Goal: Information Seeking & Learning: Compare options

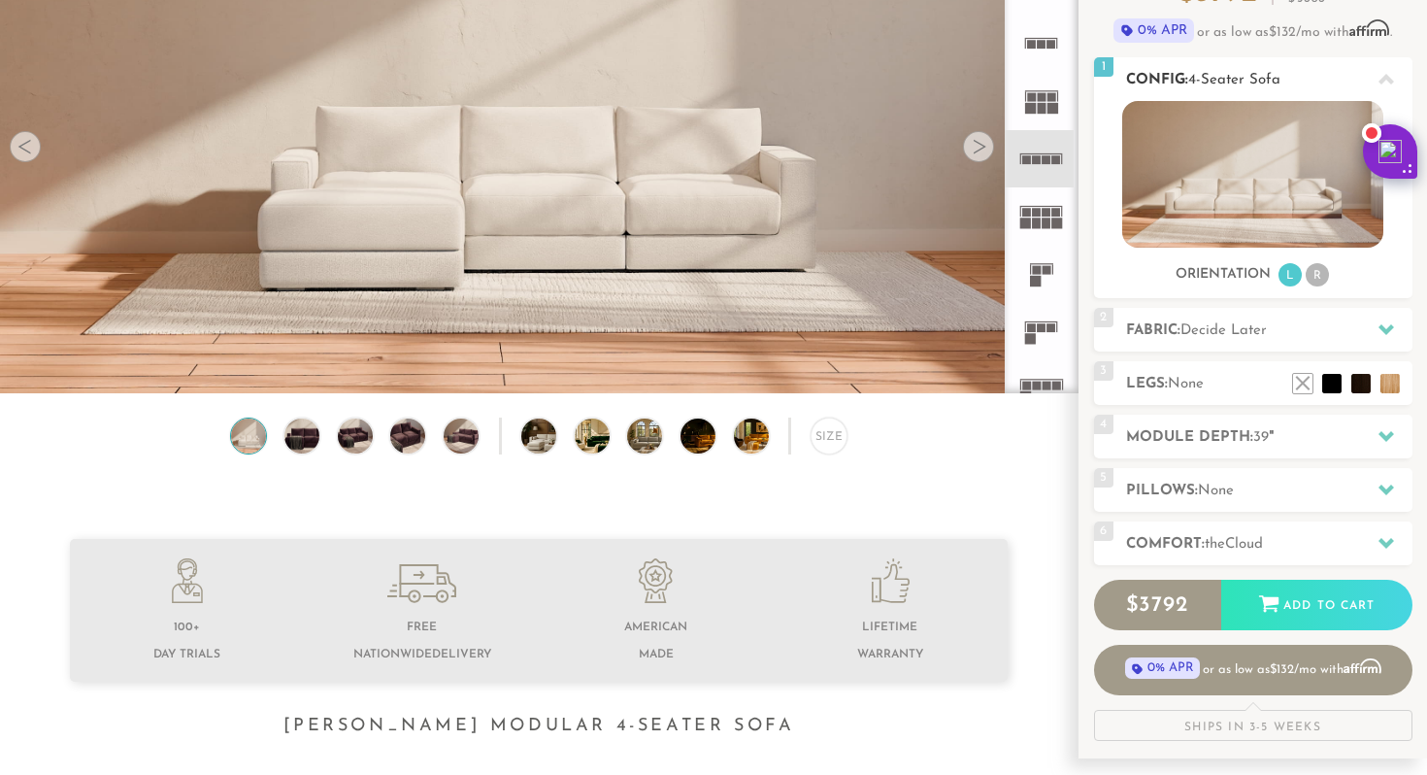
scroll to position [225, 0]
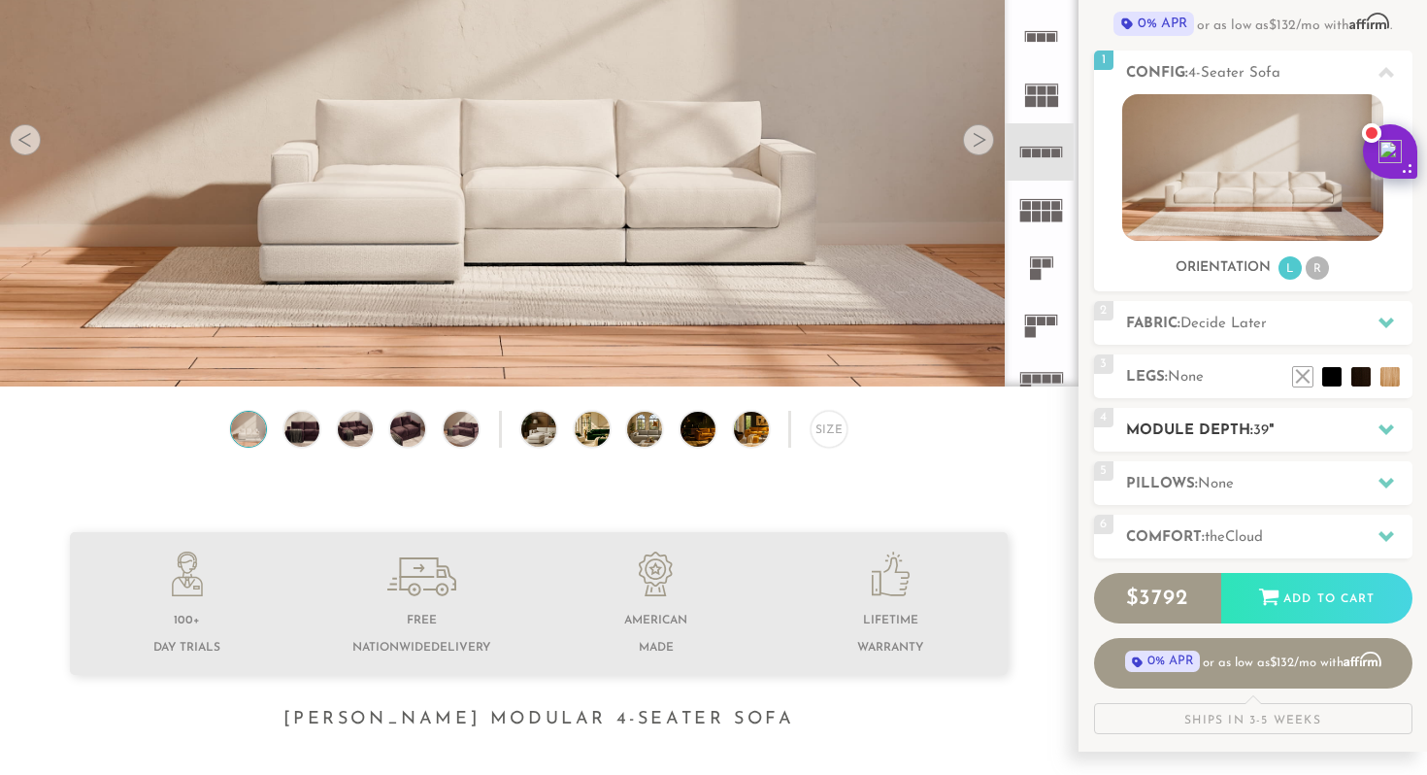
click at [1176, 432] on h2 "Module Depth: 39 "" at bounding box center [1269, 430] width 286 height 22
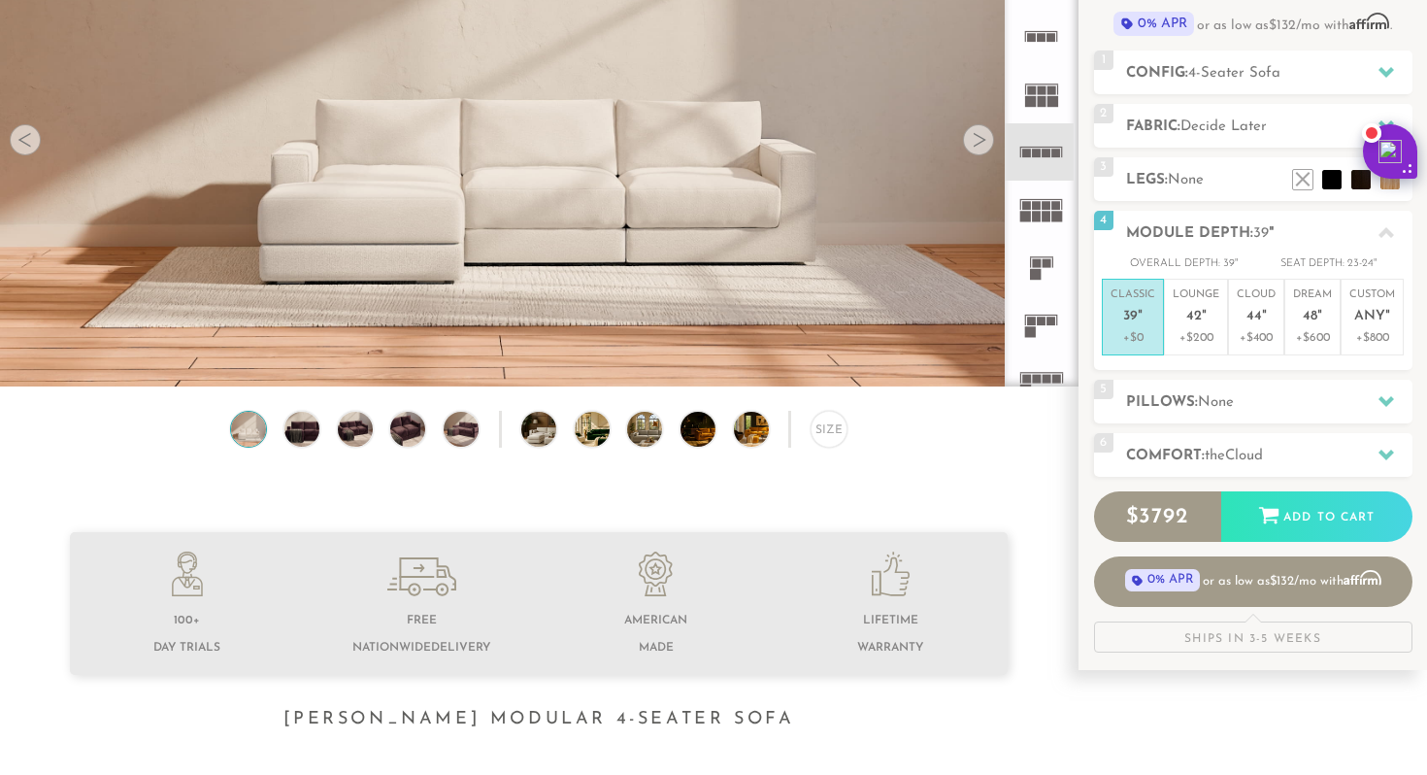
click at [1260, 454] on span "Cloud" at bounding box center [1244, 455] width 38 height 15
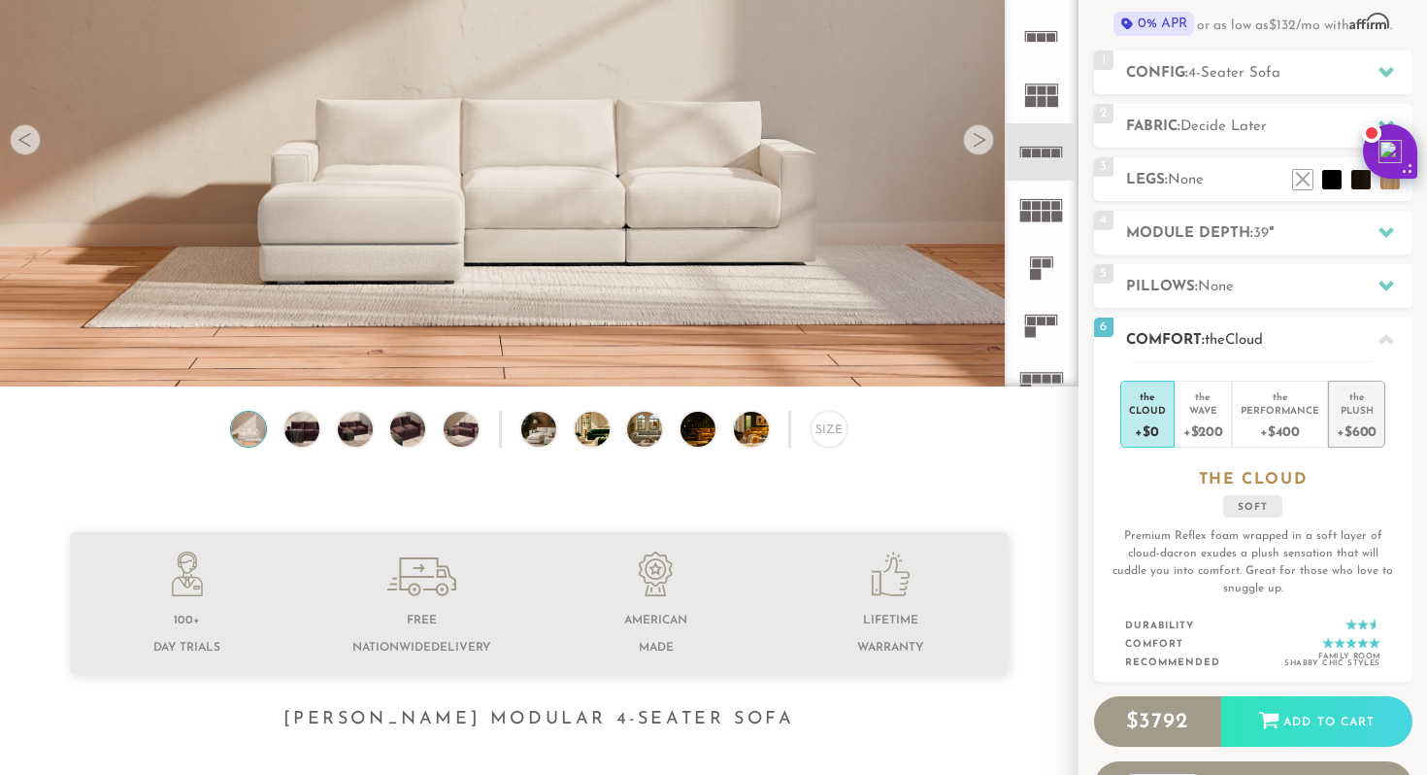
click at [1368, 424] on div "+$600" at bounding box center [1357, 430] width 40 height 28
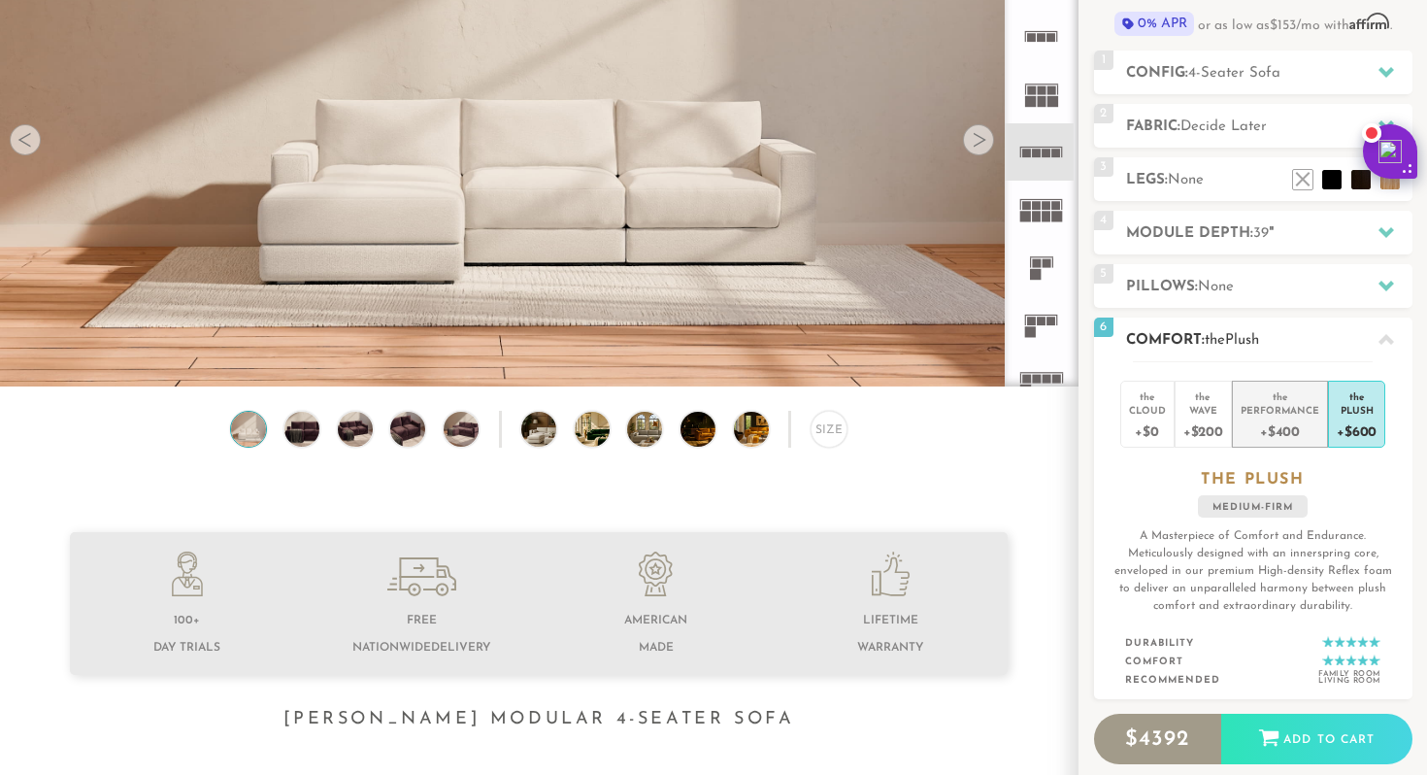
click at [1297, 433] on div "+$400" at bounding box center [1279, 430] width 79 height 28
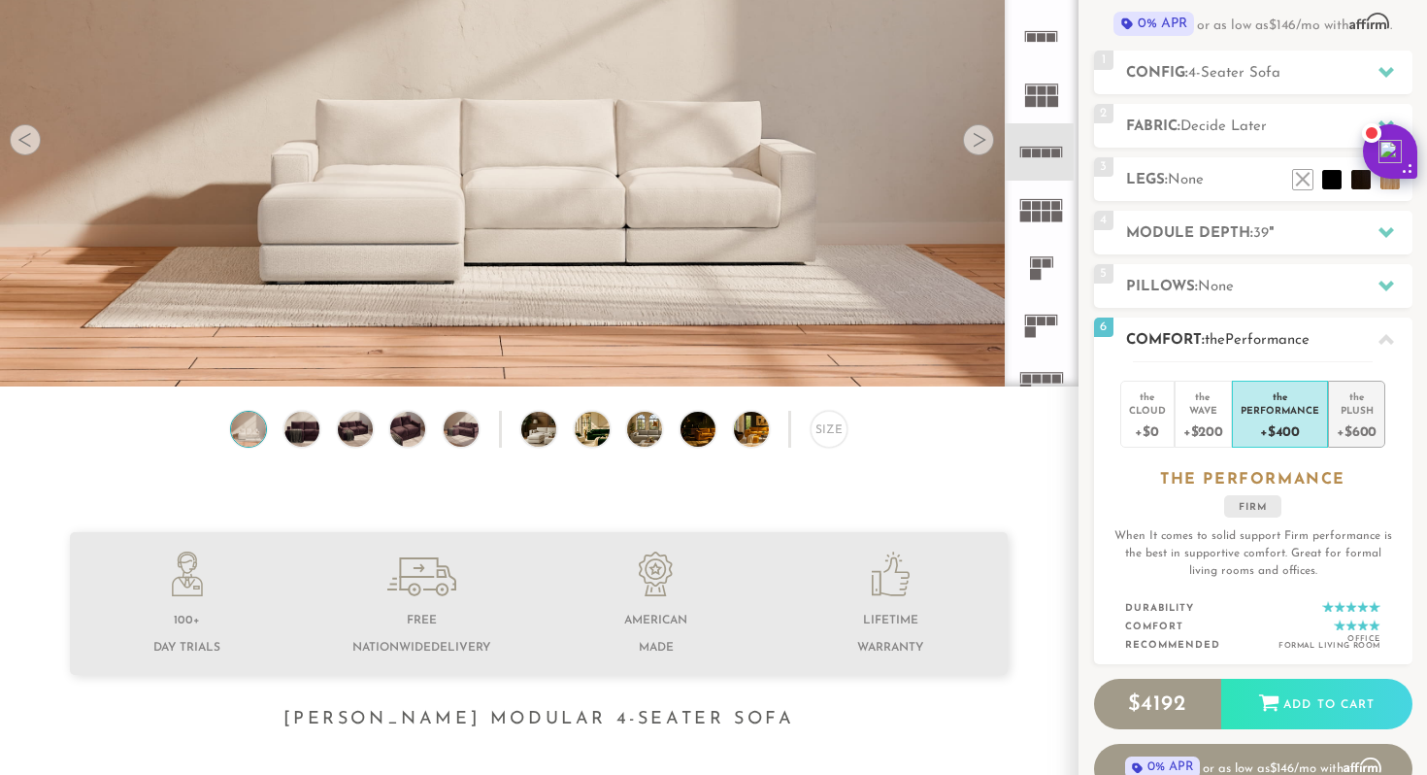
click at [1328, 426] on li "the Plush +$600" at bounding box center [1356, 413] width 57 height 67
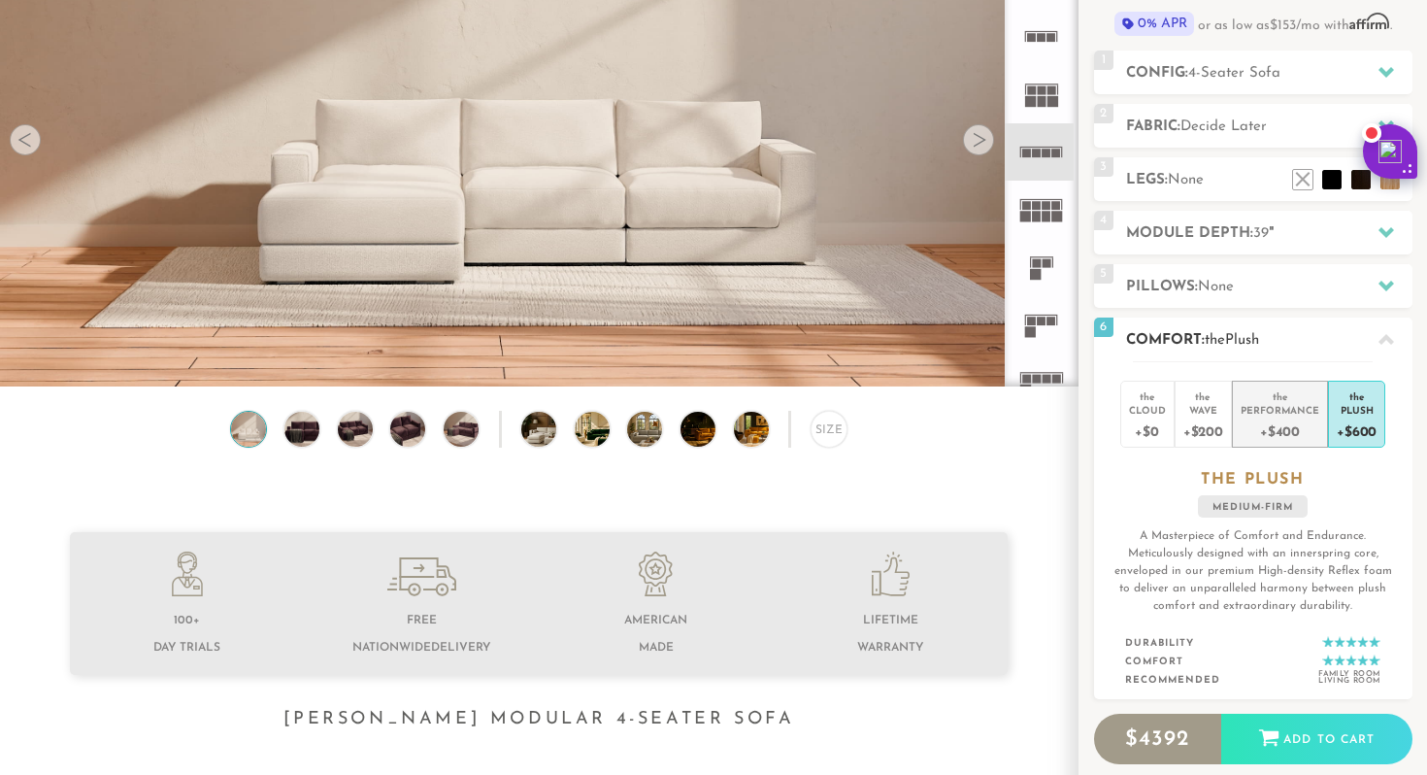
click at [1252, 430] on div "+$400" at bounding box center [1279, 430] width 79 height 28
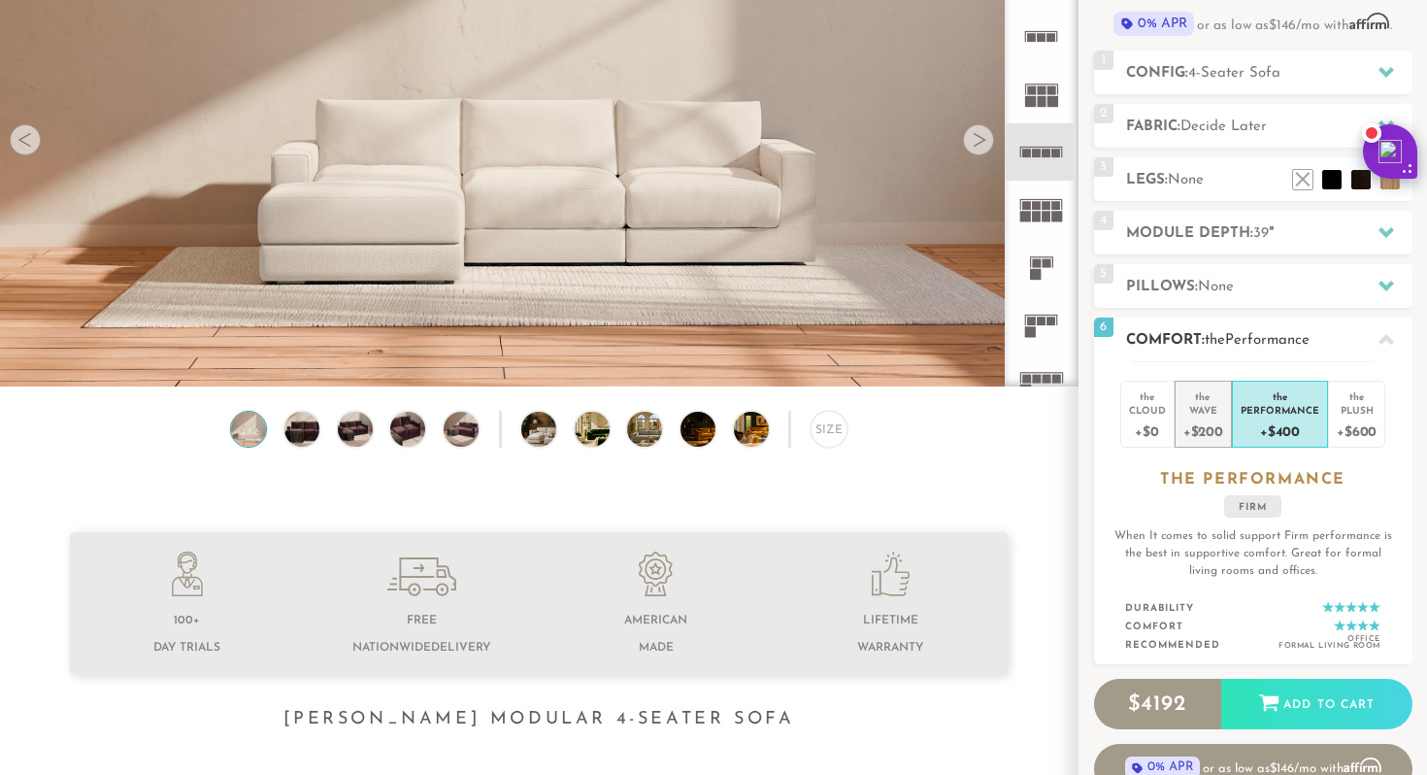
click at [1200, 409] on div "Wave" at bounding box center [1203, 410] width 40 height 14
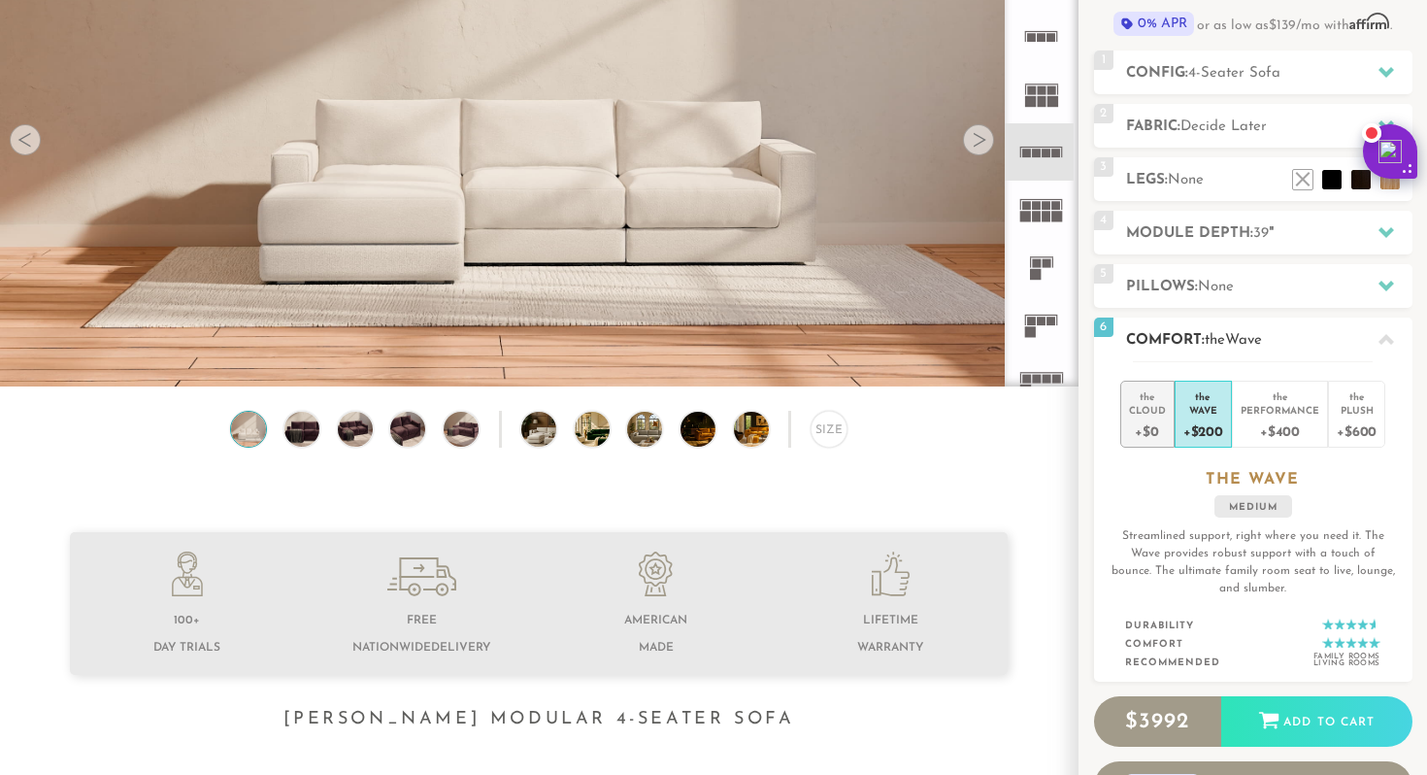
click at [1157, 420] on div "+$0" at bounding box center [1147, 430] width 37 height 28
click at [1184, 417] on div "+$200" at bounding box center [1203, 430] width 40 height 28
click at [1148, 413] on div "Cloud" at bounding box center [1147, 410] width 37 height 14
click at [1212, 411] on div "Wave" at bounding box center [1203, 410] width 40 height 14
click at [1261, 405] on div "Performance" at bounding box center [1279, 410] width 79 height 14
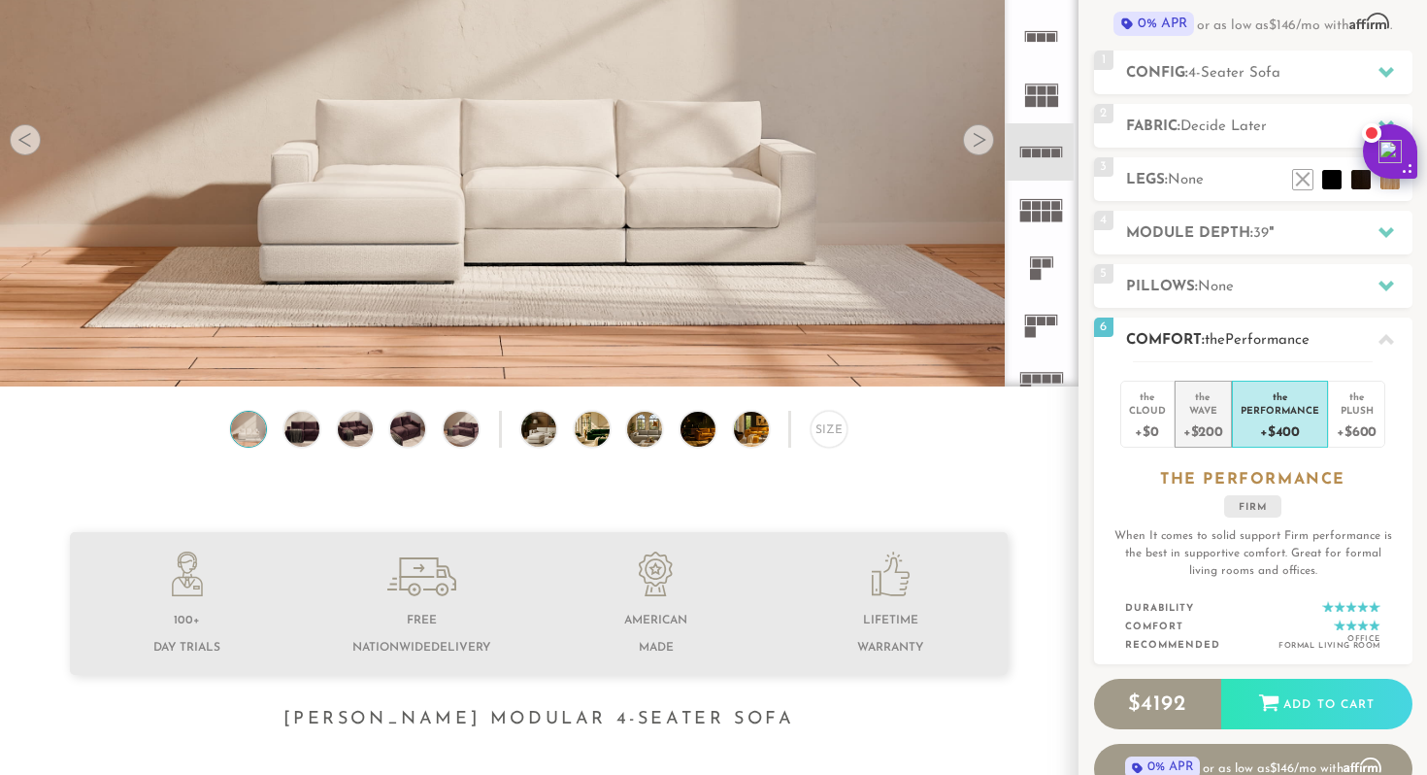
click at [1224, 397] on li "the Wave +$200" at bounding box center [1202, 413] width 57 height 67
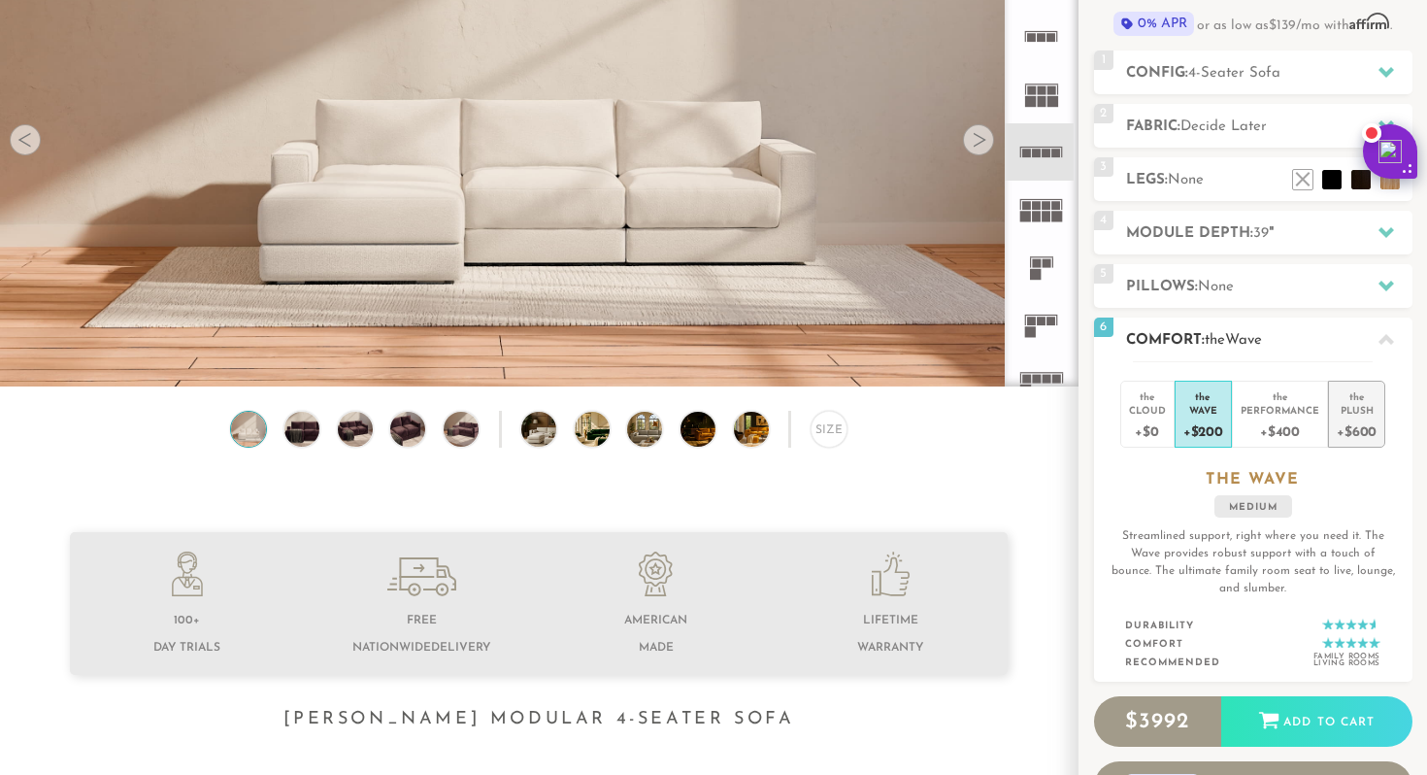
click at [1346, 431] on div "+$600" at bounding box center [1357, 430] width 40 height 28
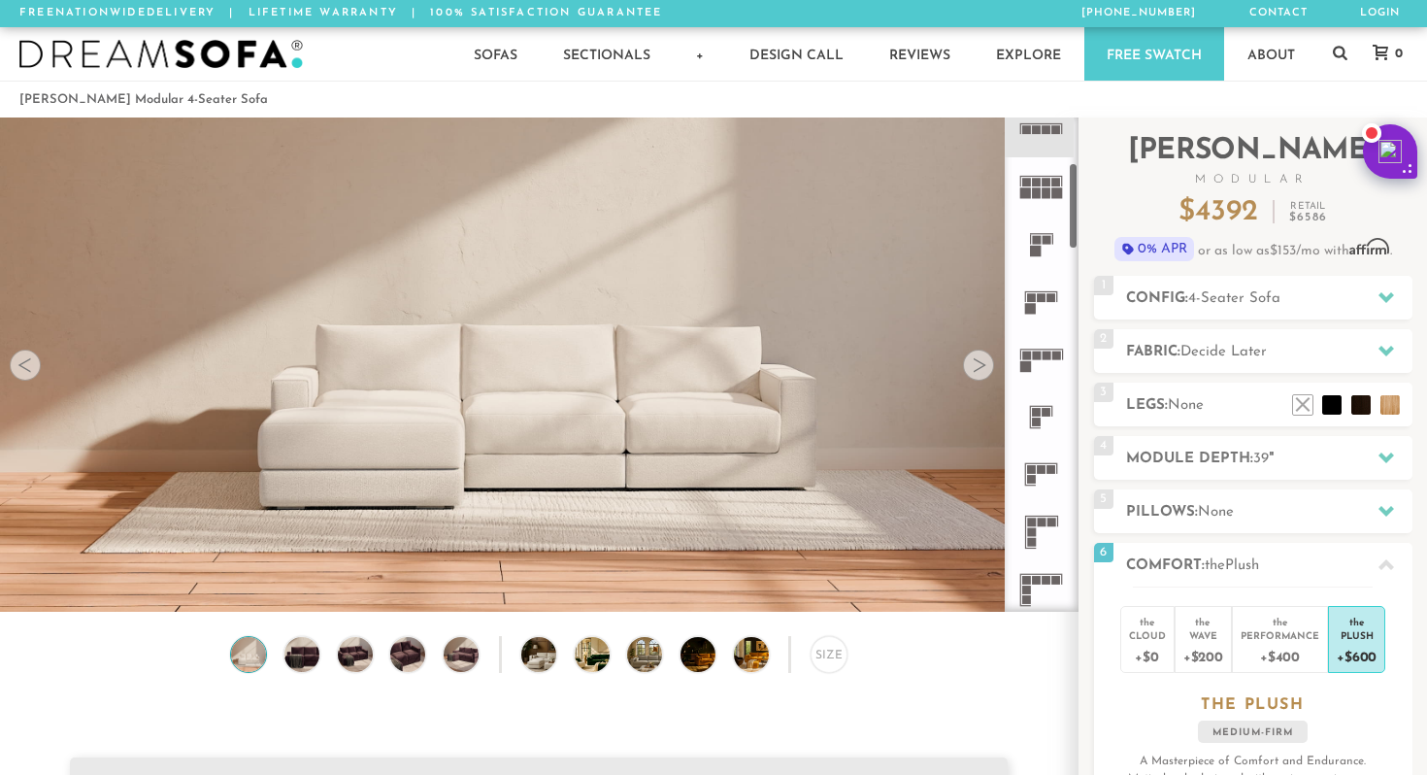
scroll to position [252, 0]
click at [1059, 362] on icon at bounding box center [1040, 354] width 57 height 57
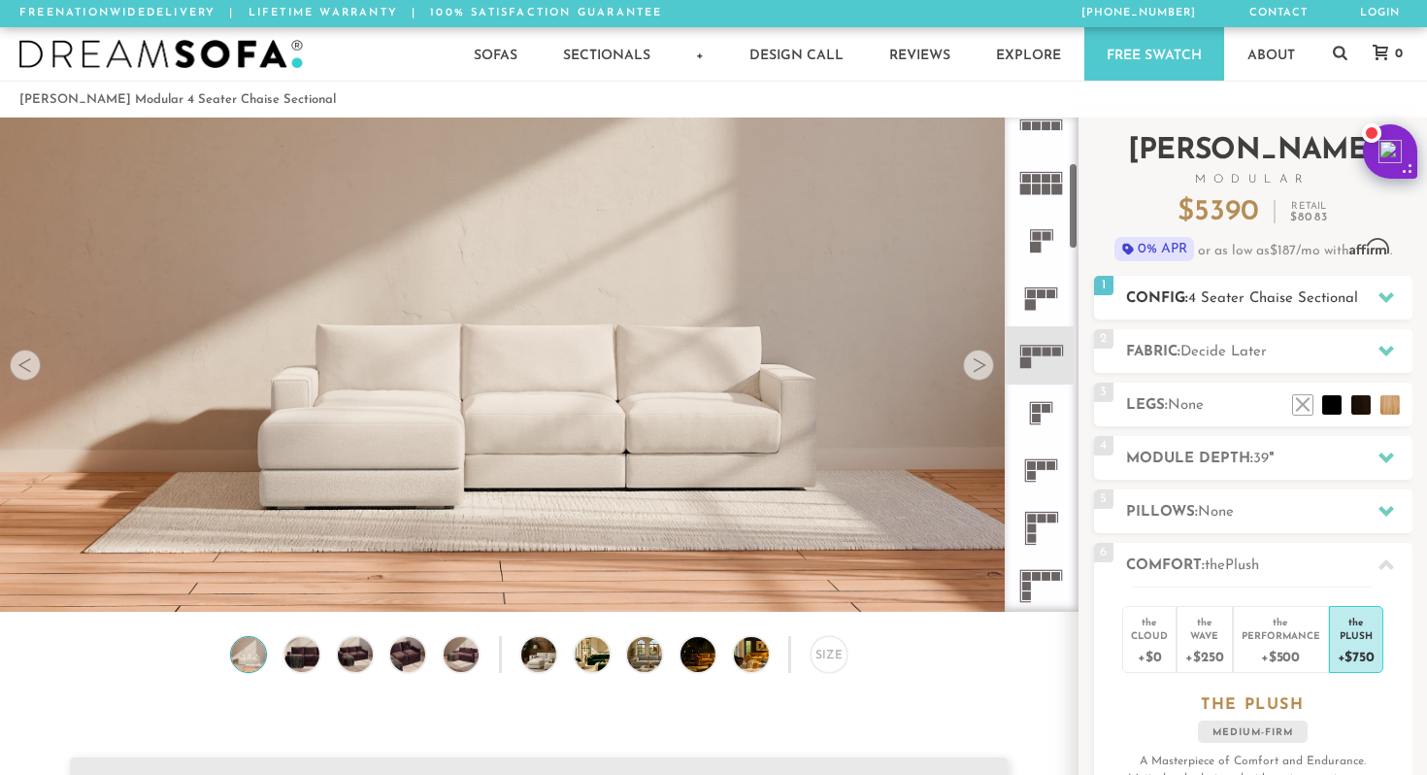
click at [1192, 317] on div "1 Config: 4 Seater Chaise Sectional R" at bounding box center [1253, 298] width 318 height 44
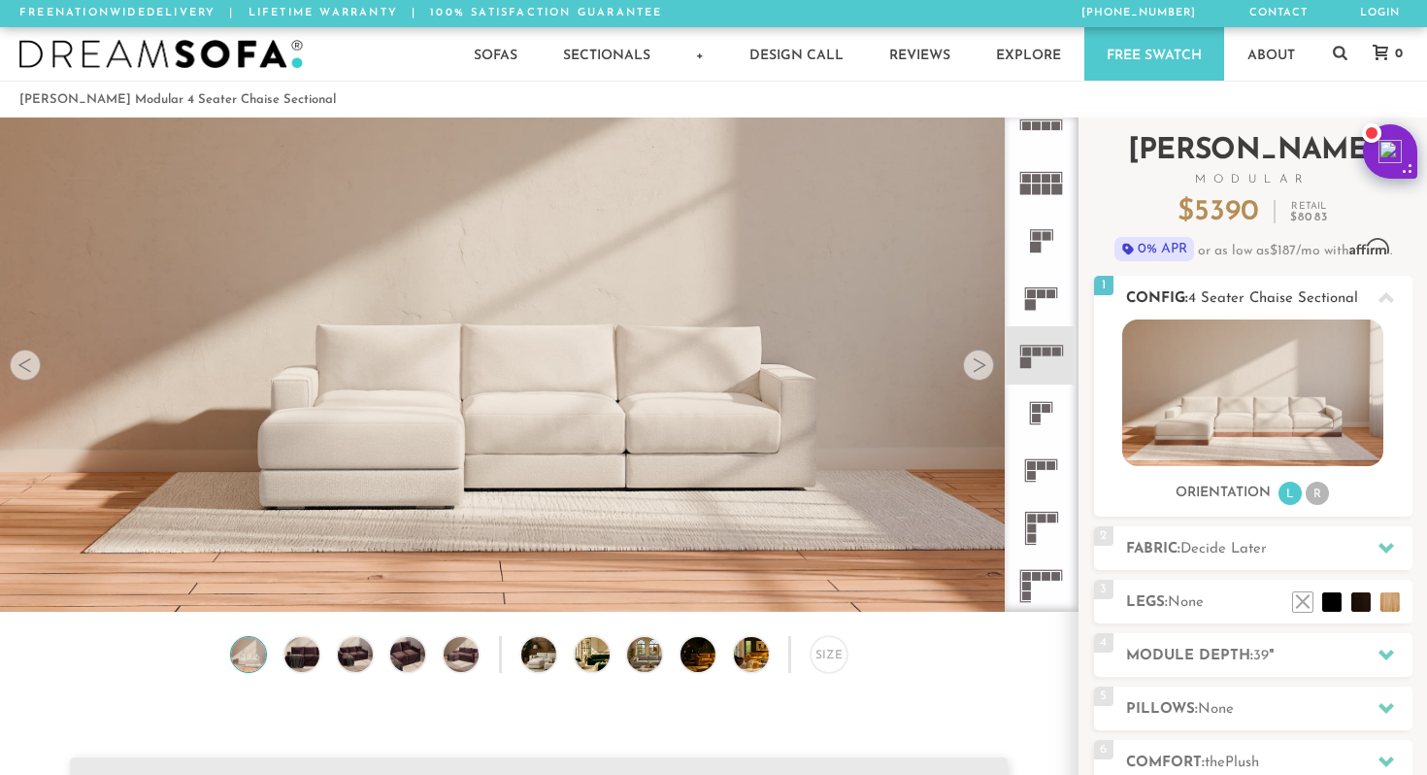
click at [1355, 314] on div "1 Config: 4 Seater Chaise Sectional R" at bounding box center [1253, 298] width 318 height 44
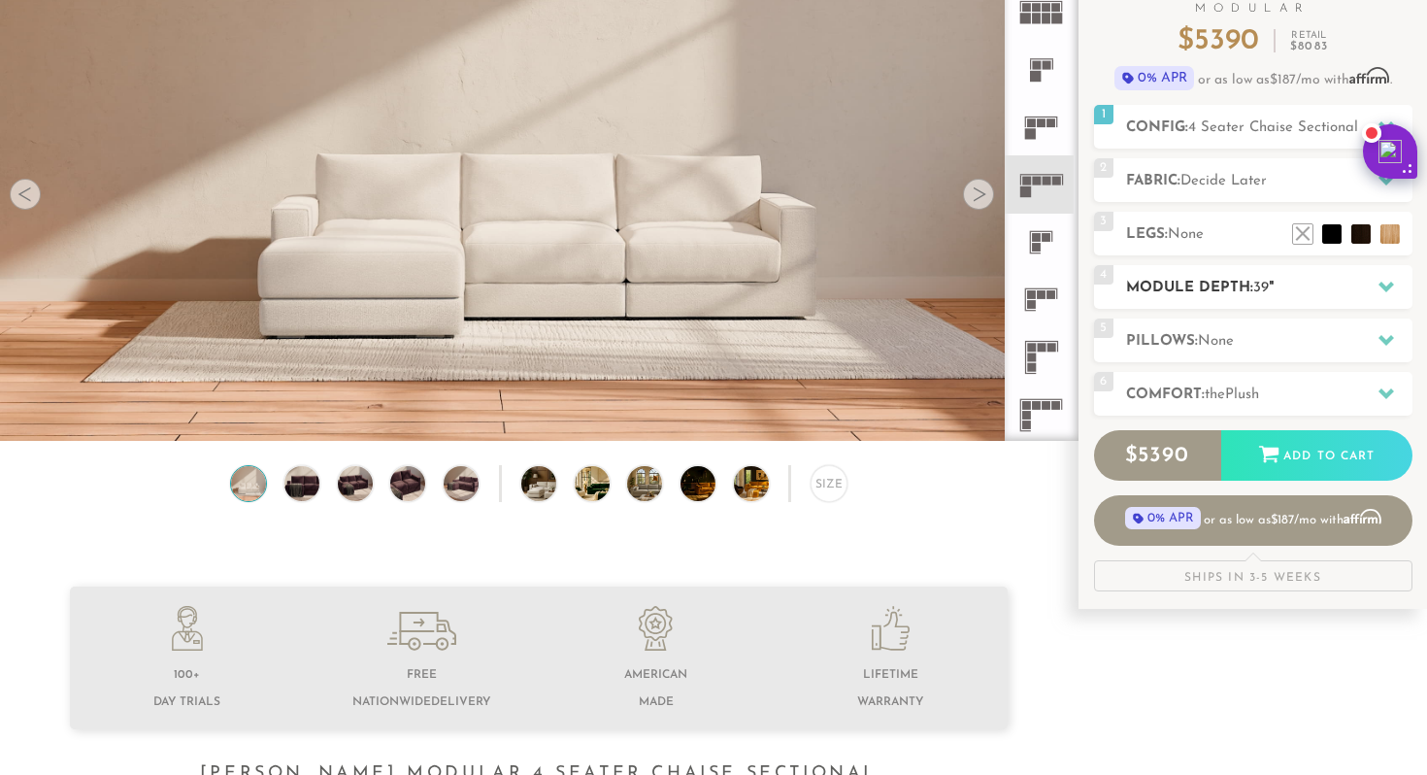
click at [1340, 281] on h2 "Module Depth: 39 "" at bounding box center [1269, 288] width 286 height 22
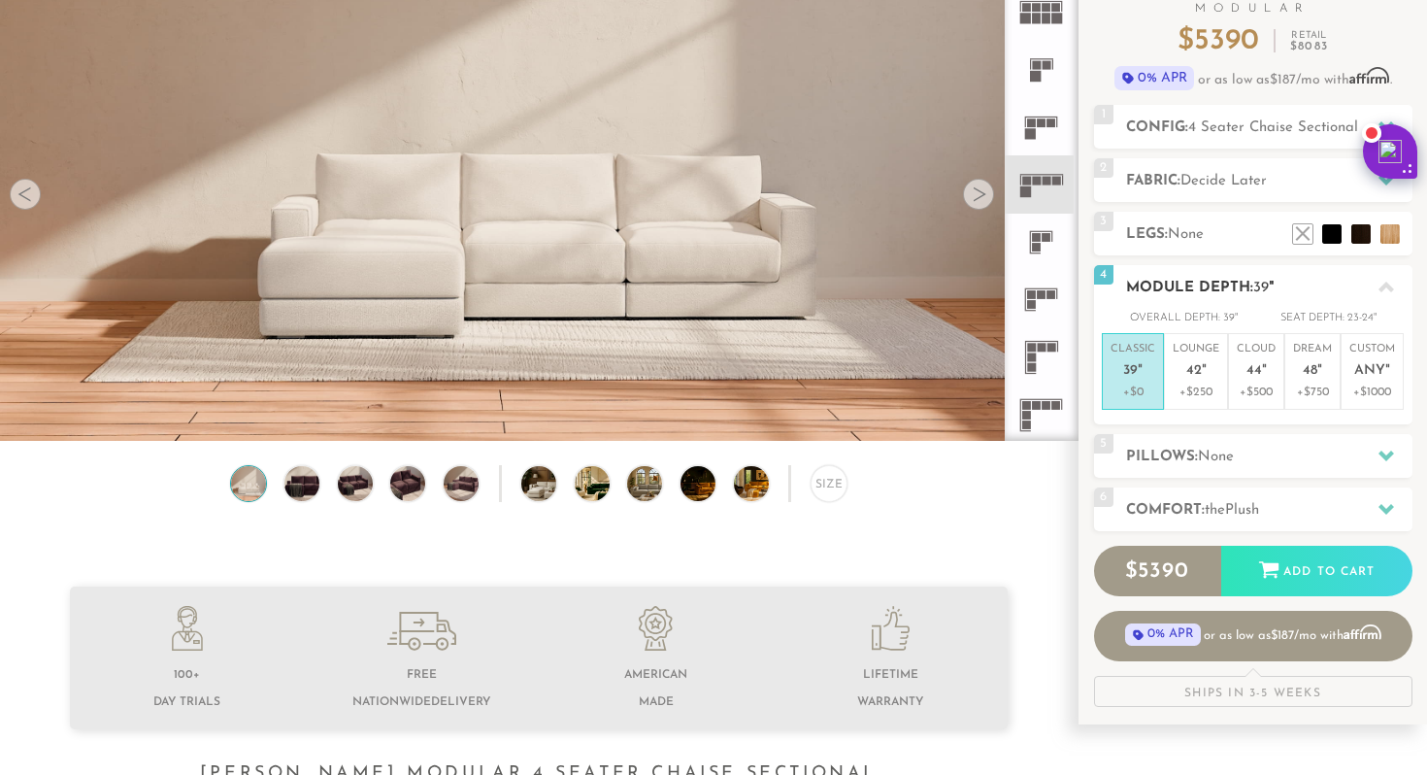
click at [1340, 281] on h2 "Module Depth: 39 "" at bounding box center [1269, 288] width 286 height 22
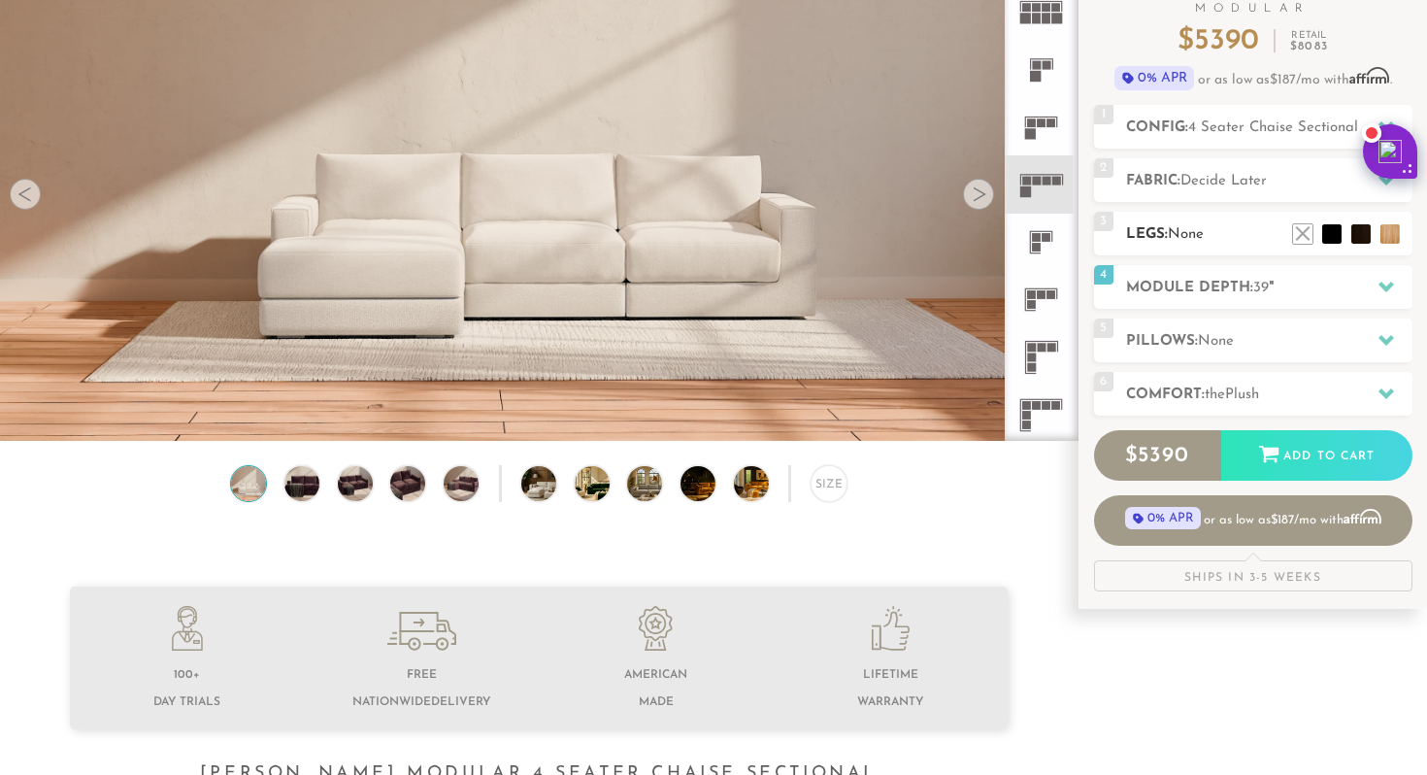
click at [1246, 250] on div "3 Legs: None $0 $199 Nailheads:" at bounding box center [1253, 234] width 318 height 44
click at [1237, 184] on span "Decide Later" at bounding box center [1223, 181] width 86 height 15
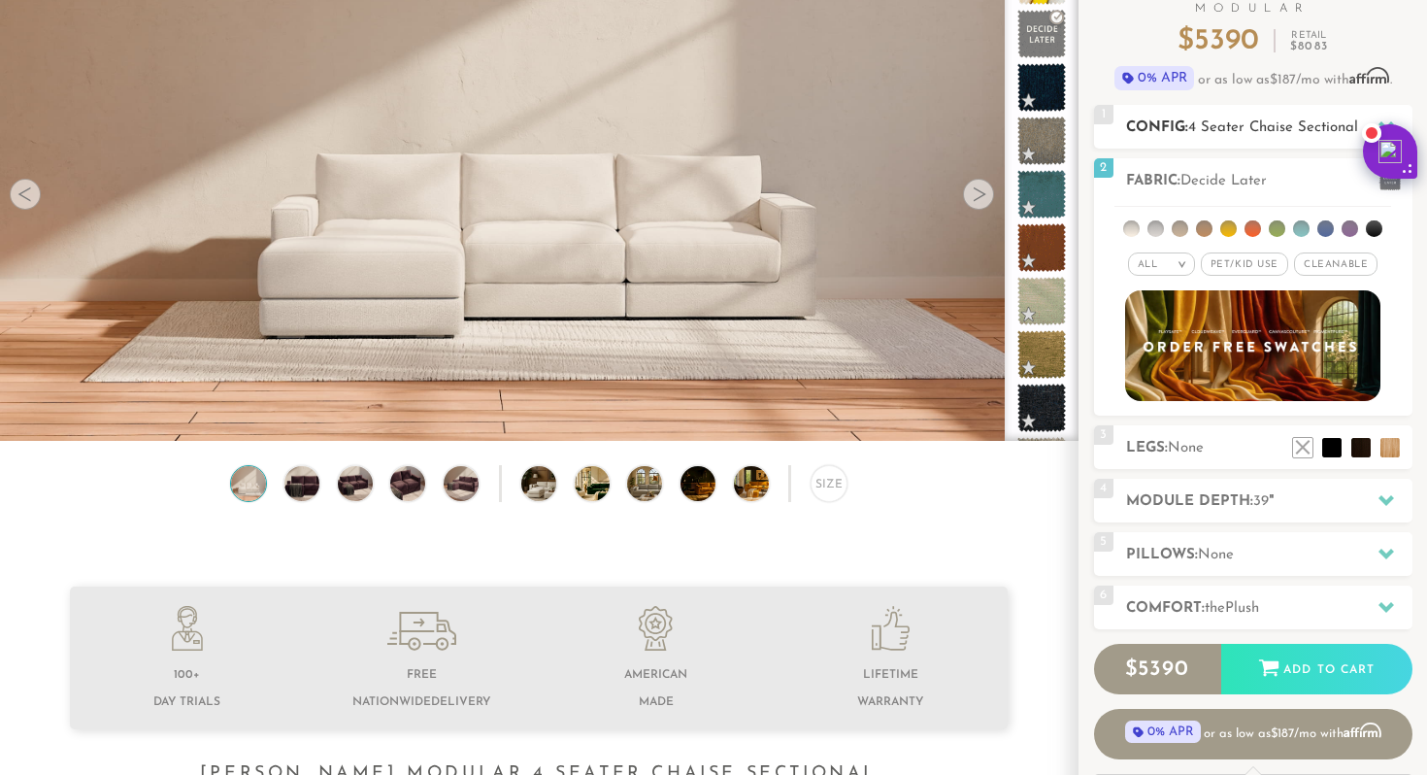
click at [1228, 127] on span "4 Seater Chaise Sectional" at bounding box center [1273, 127] width 170 height 15
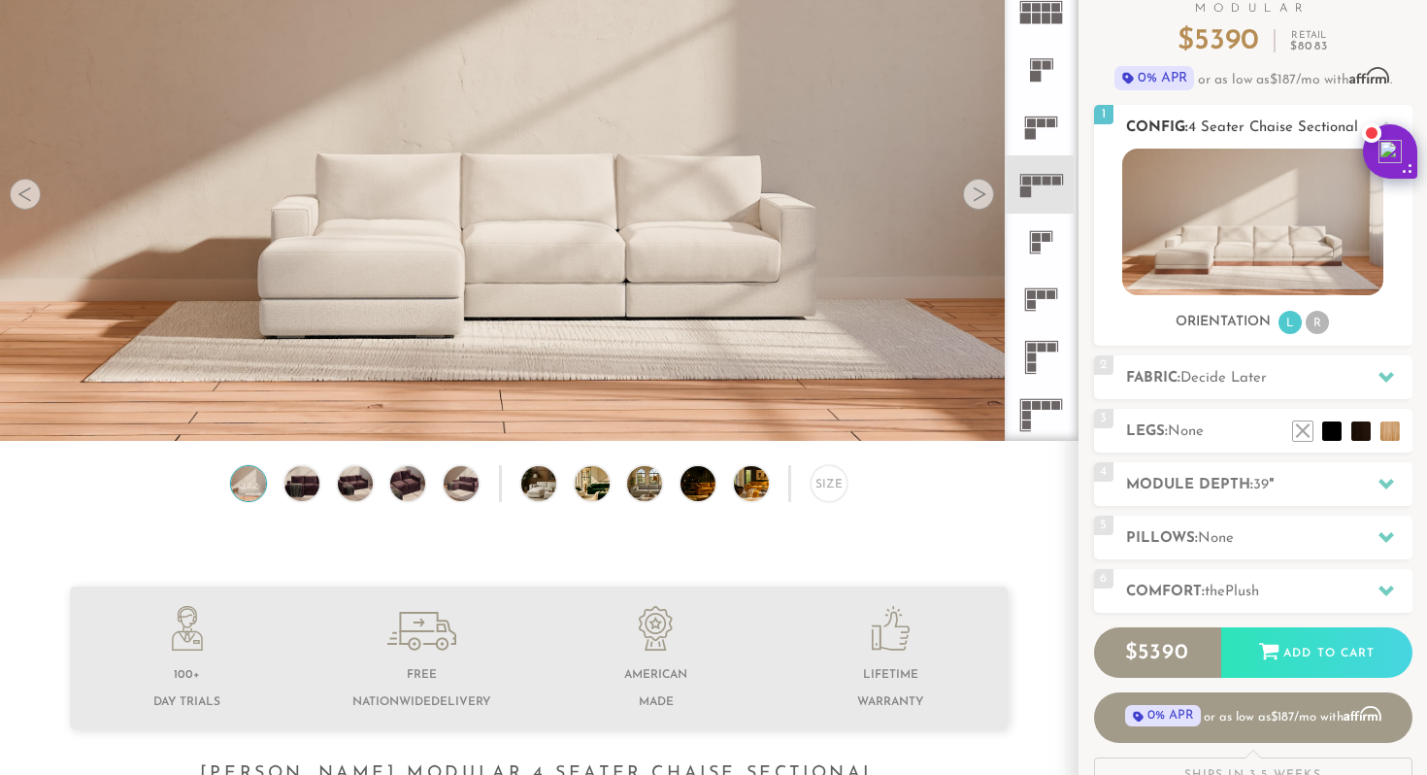
click at [1240, 199] on img at bounding box center [1252, 222] width 261 height 147
click at [987, 195] on div at bounding box center [978, 194] width 31 height 31
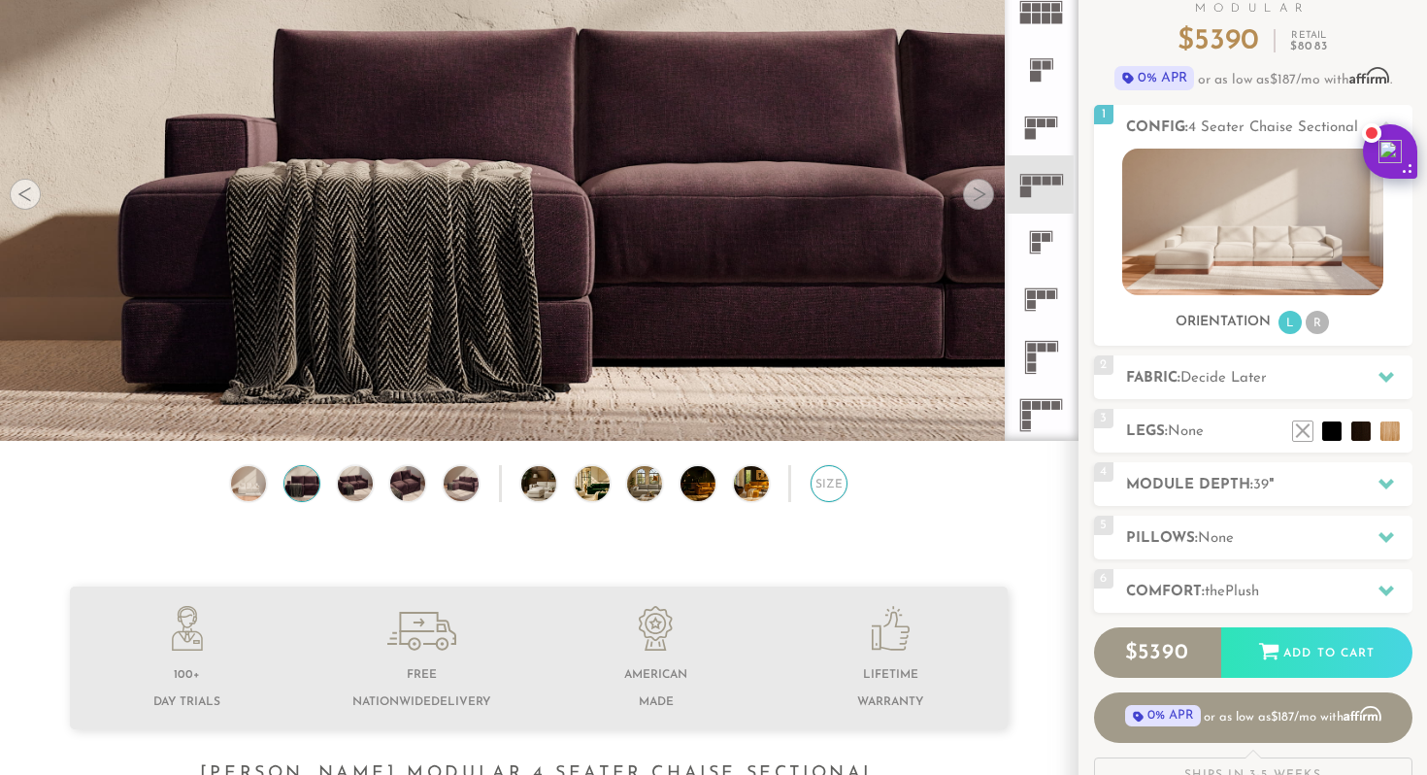
click at [827, 492] on div "Size" at bounding box center [828, 483] width 37 height 37
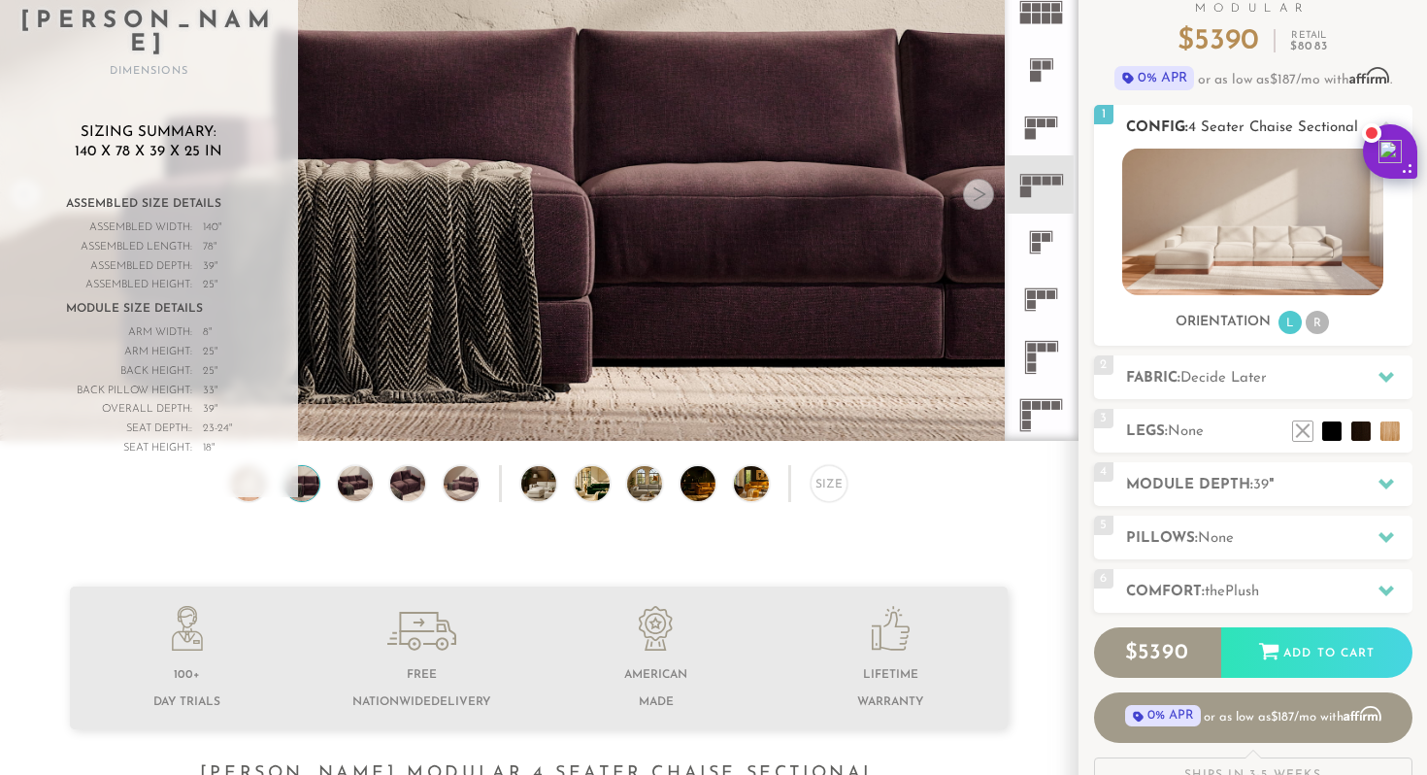
click at [1315, 328] on li "R" at bounding box center [1317, 322] width 23 height 23
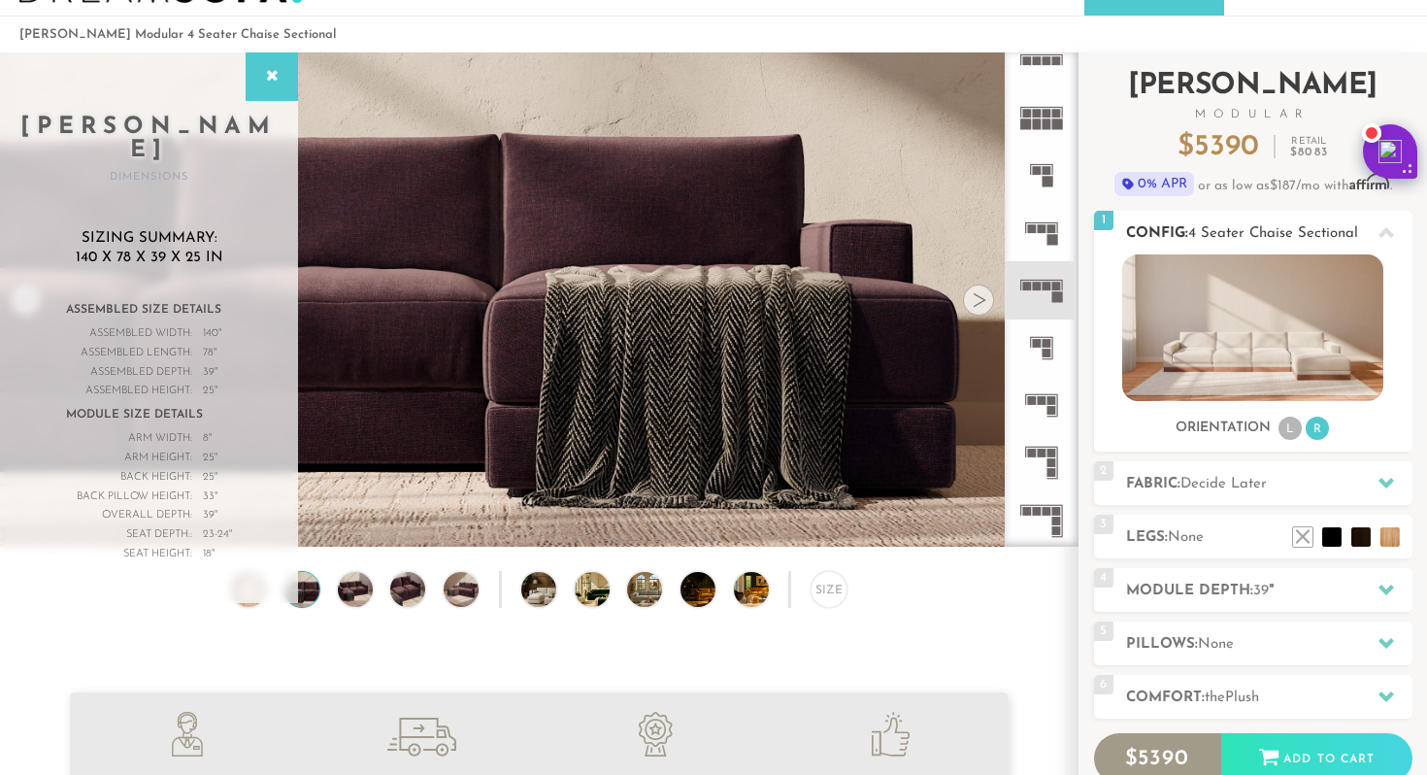
click at [1378, 219] on div at bounding box center [1386, 233] width 41 height 40
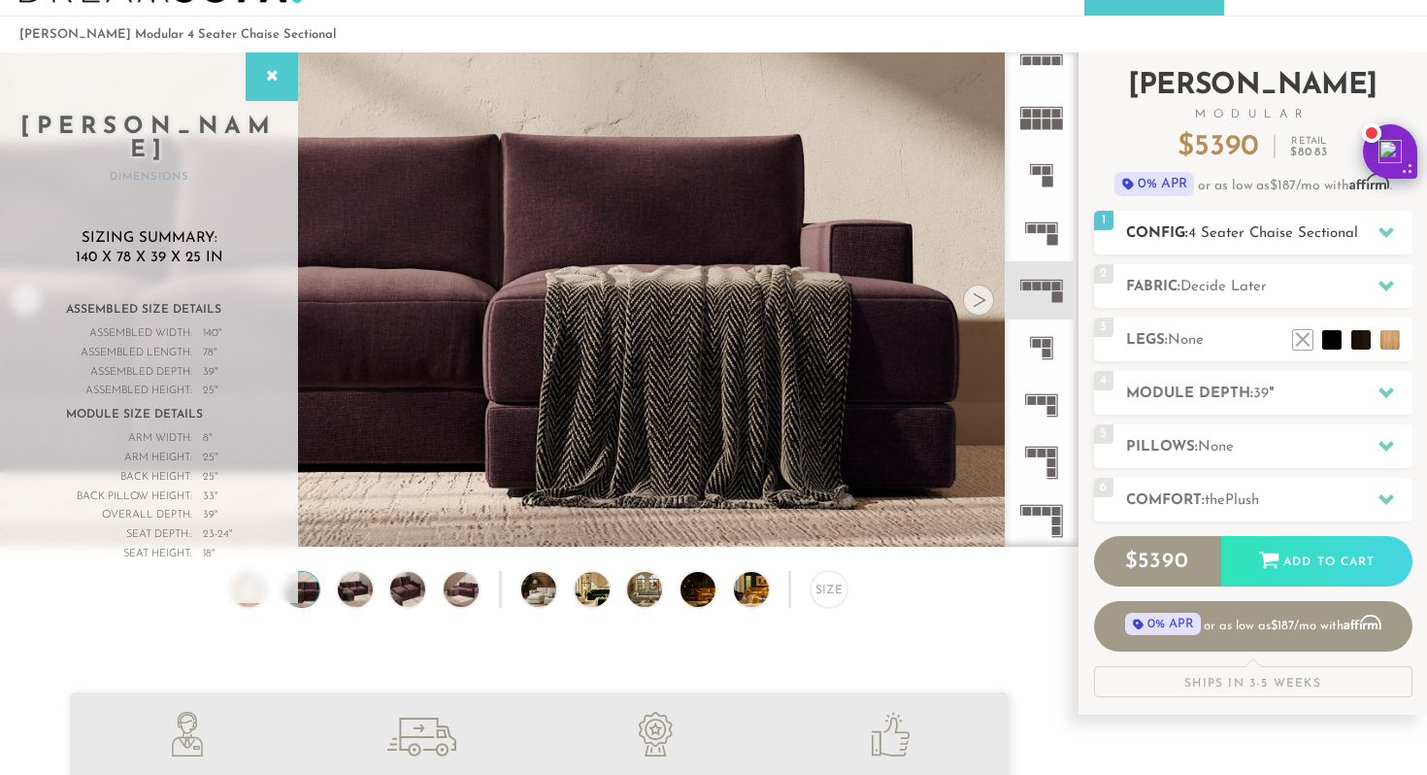
click at [1207, 227] on span "4 Seater Chaise Sectional" at bounding box center [1273, 233] width 170 height 15
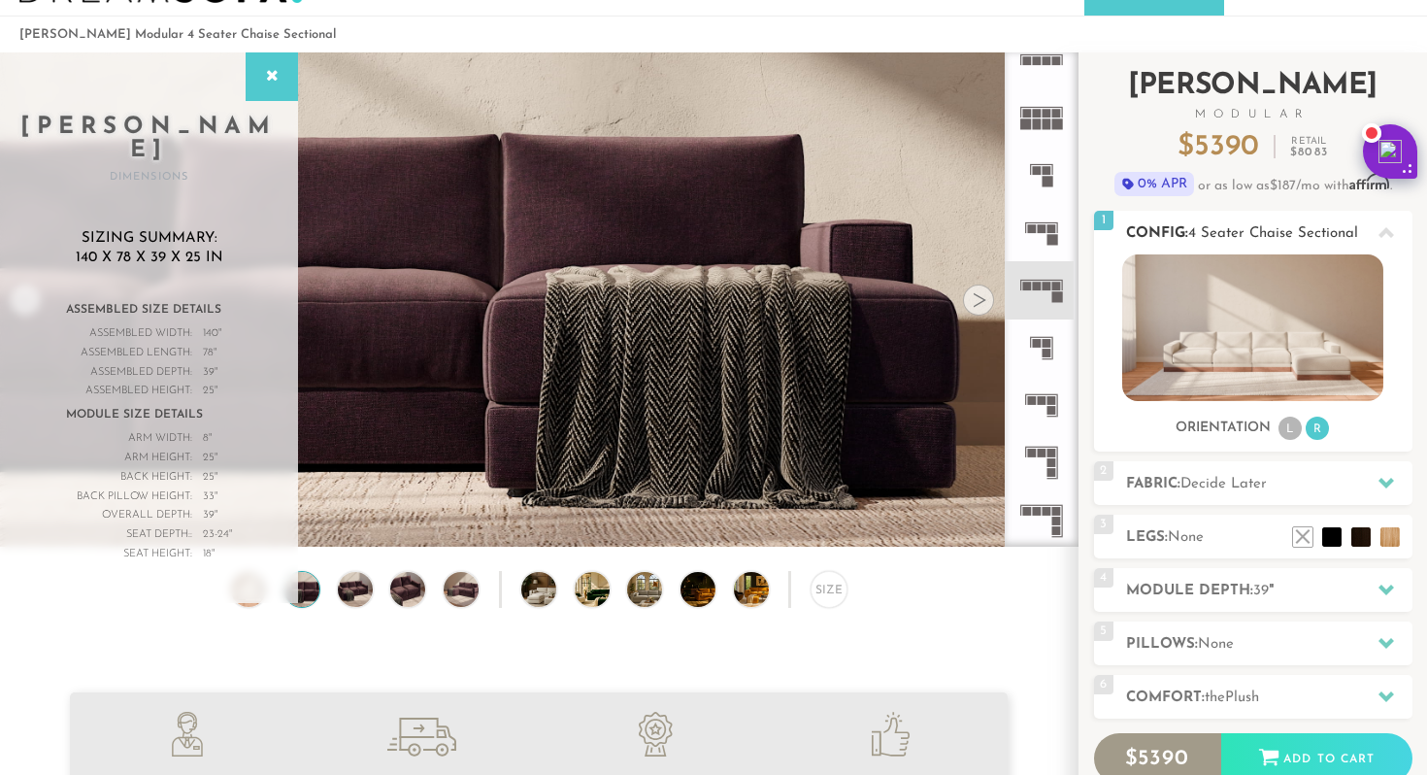
click at [1114, 224] on div "1 Config: 4 Seater Chaise Sectional R" at bounding box center [1253, 233] width 318 height 44
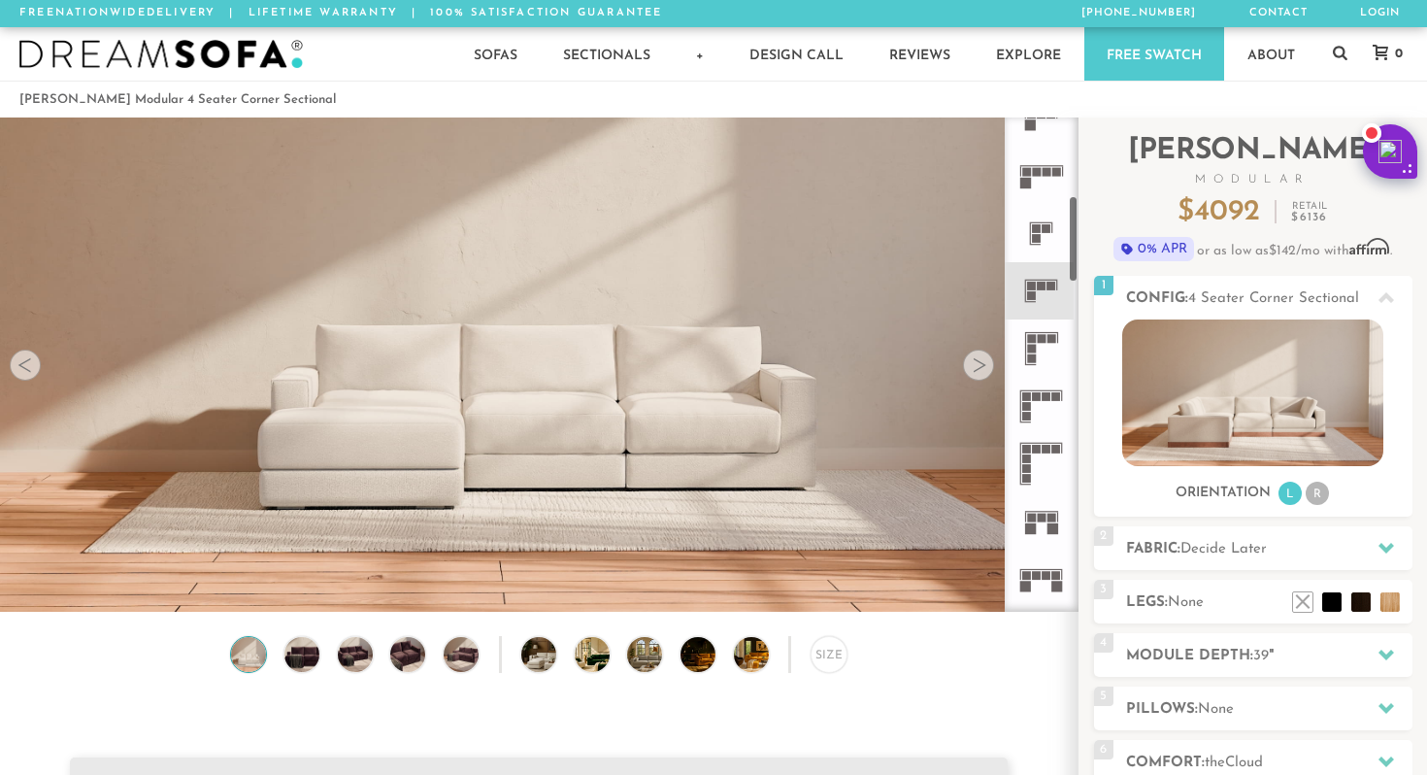
scroll to position [436, 0]
click at [1058, 294] on icon at bounding box center [1040, 286] width 57 height 57
click at [857, 636] on div "Size" at bounding box center [538, 659] width 1077 height 47
click at [829, 659] on div "Size" at bounding box center [828, 654] width 37 height 37
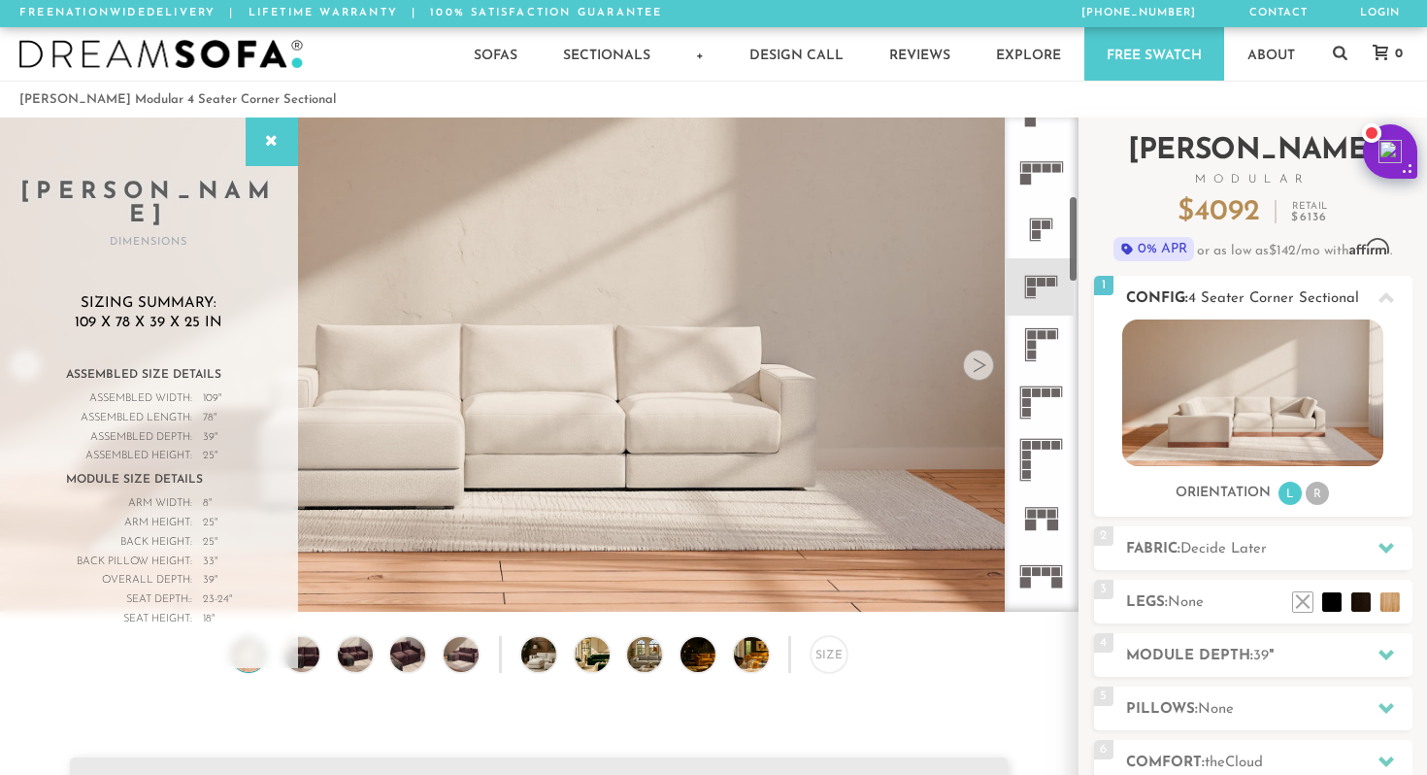
click at [1226, 364] on img at bounding box center [1252, 392] width 261 height 147
click at [1038, 337] on rect at bounding box center [1042, 334] width 9 height 9
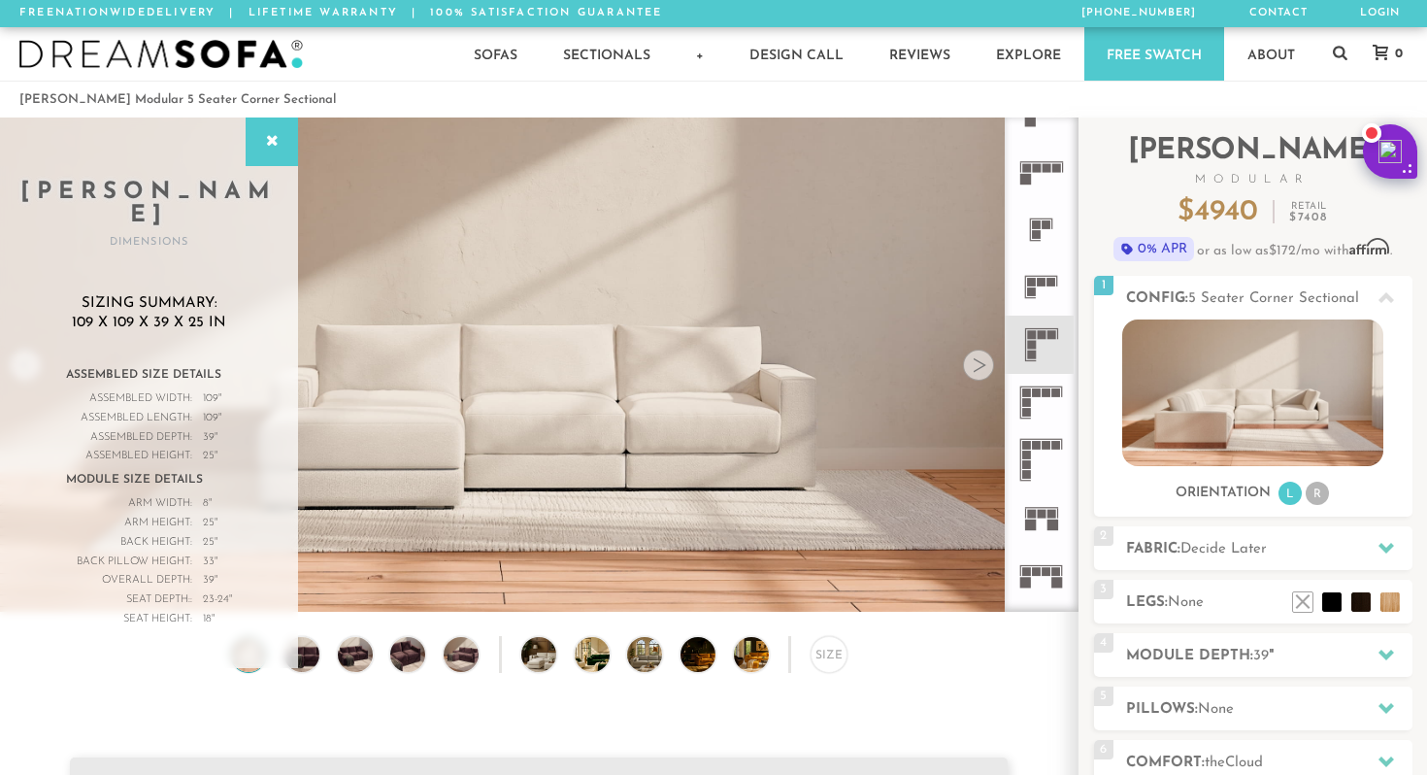
click at [1041, 380] on icon at bounding box center [1040, 402] width 57 height 57
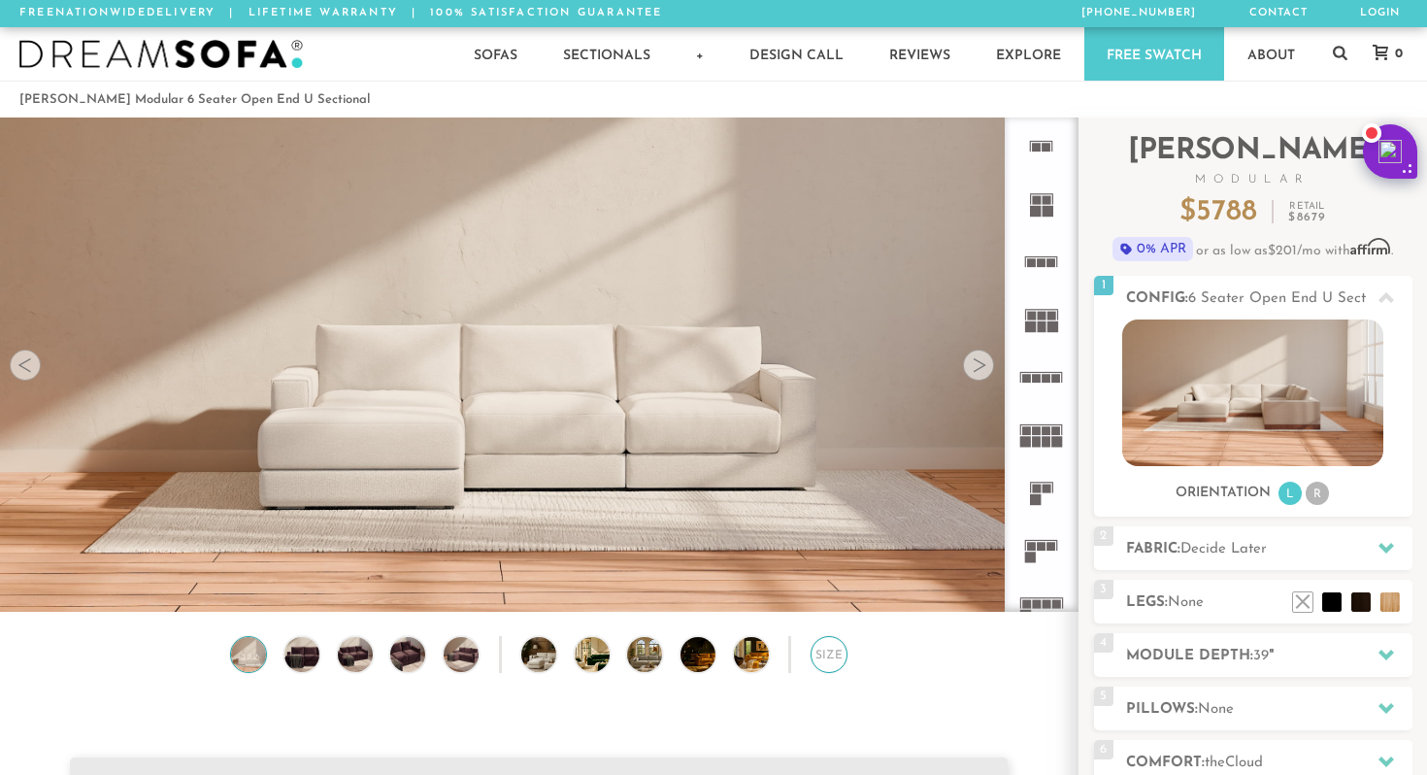
click at [826, 653] on div "Size" at bounding box center [828, 654] width 37 height 37
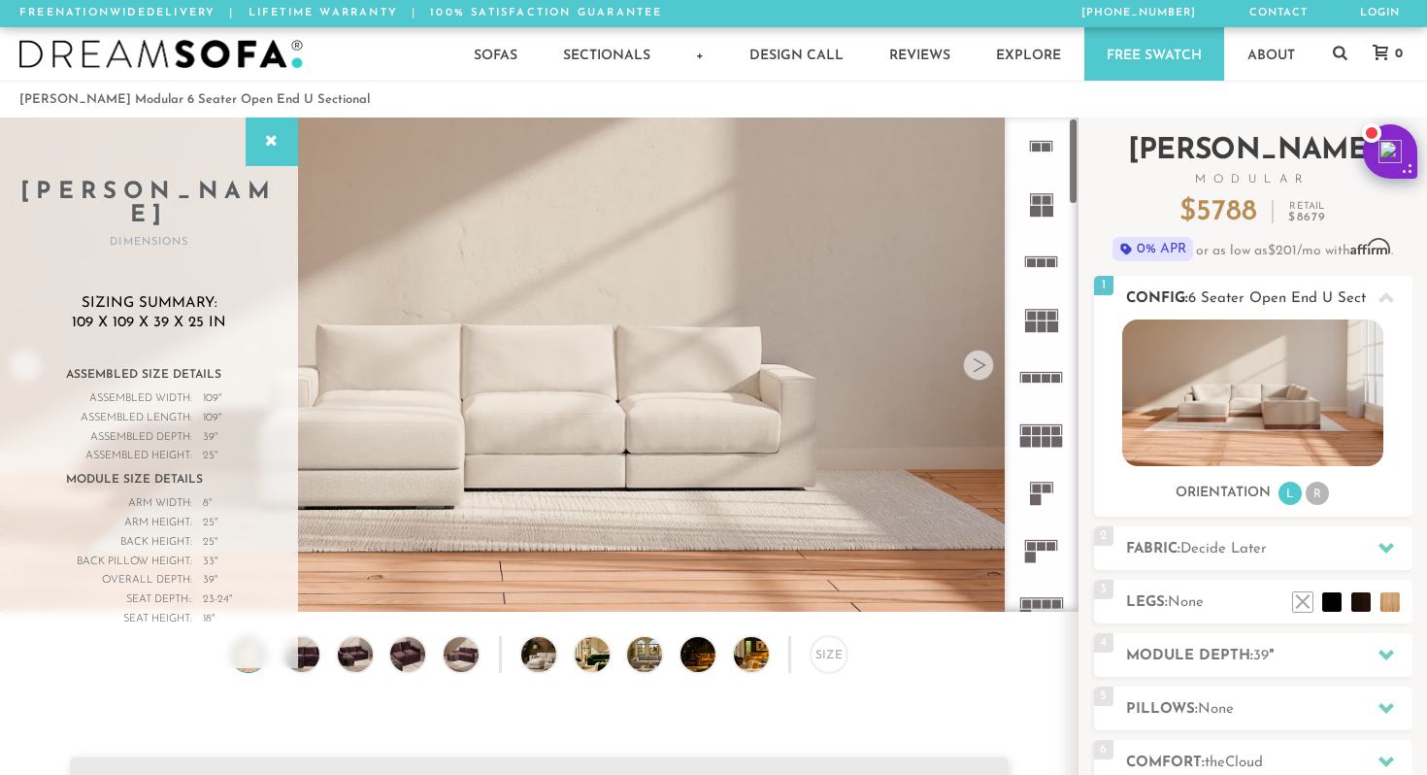
click at [1275, 377] on img at bounding box center [1252, 392] width 261 height 147
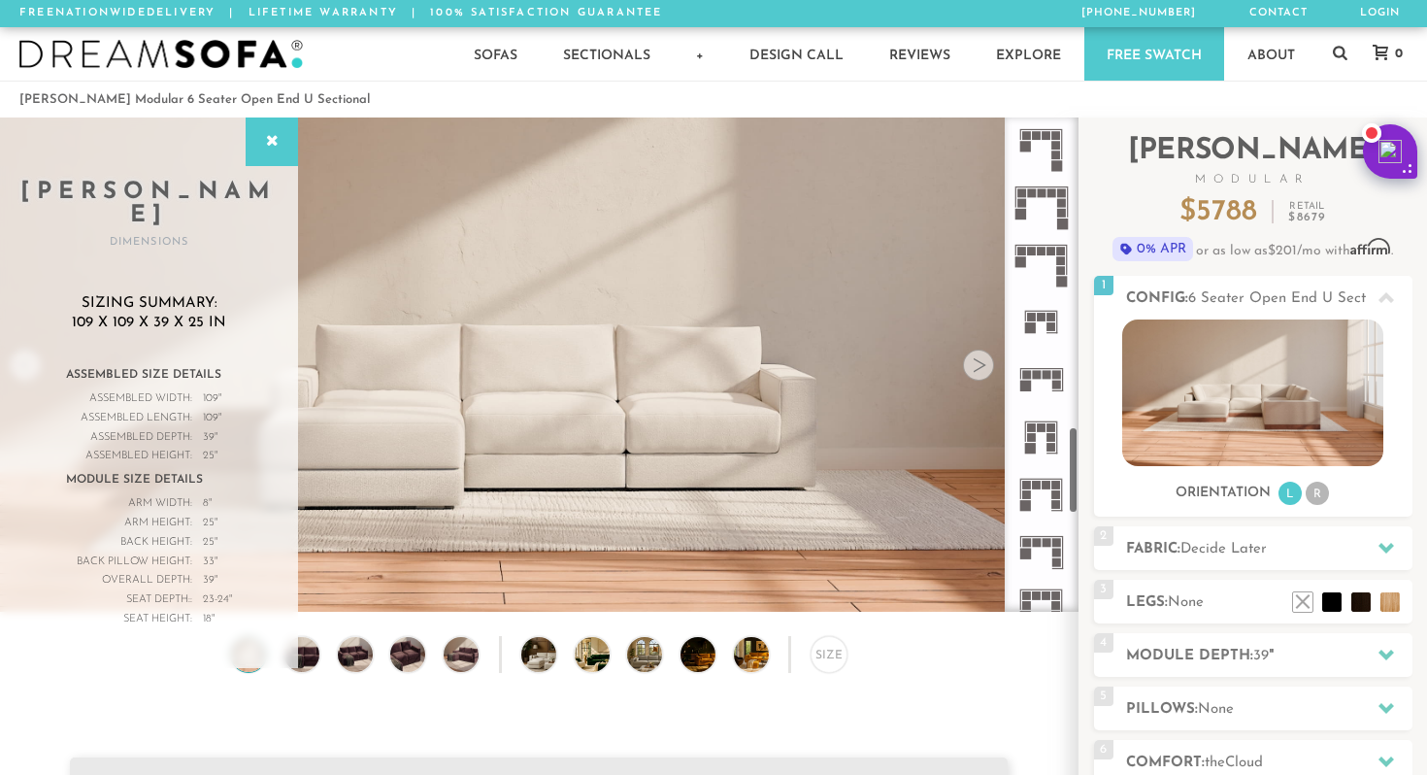
scroll to position [2273, 0]
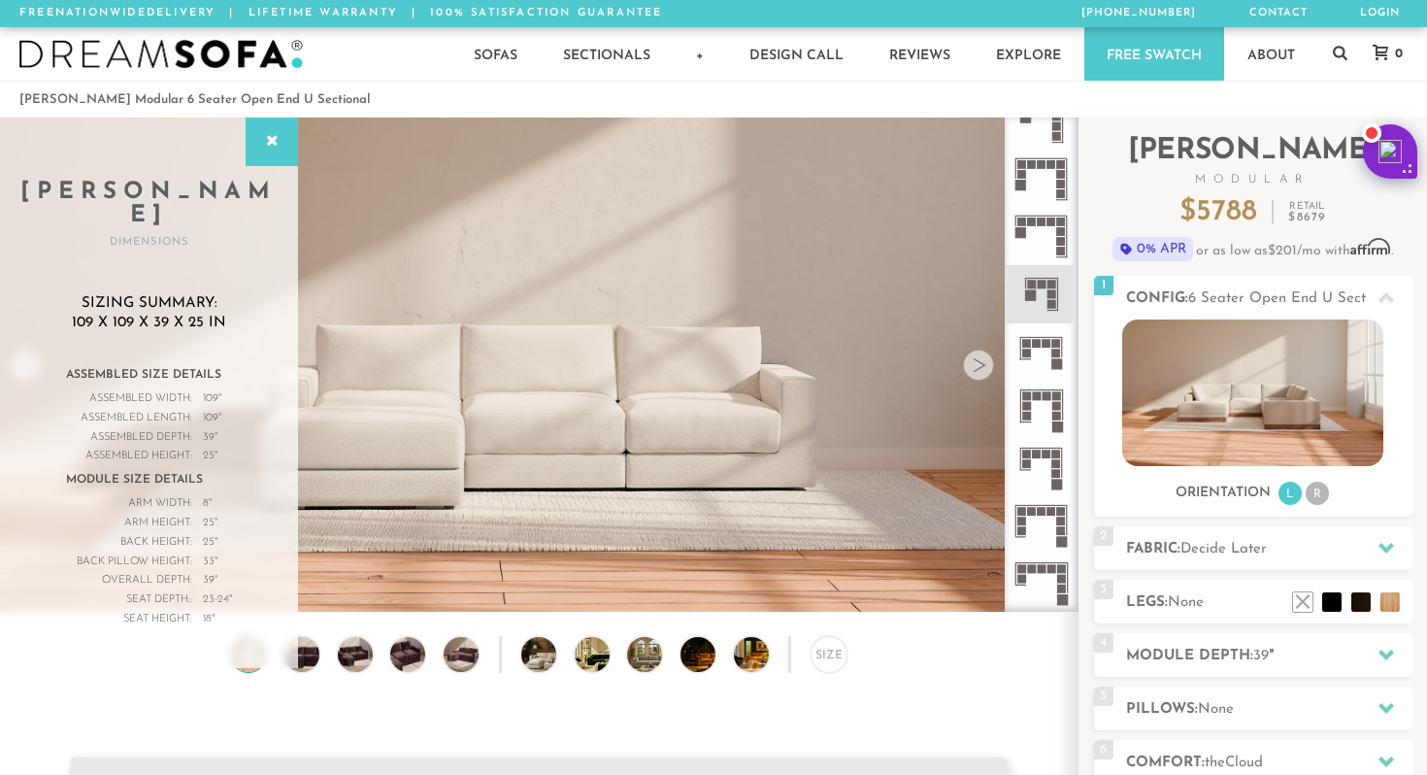
click at [1047, 283] on rect at bounding box center [1051, 285] width 9 height 9
click at [1049, 282] on rect at bounding box center [1051, 285] width 9 height 9
click at [1040, 330] on icon at bounding box center [1040, 351] width 57 height 57
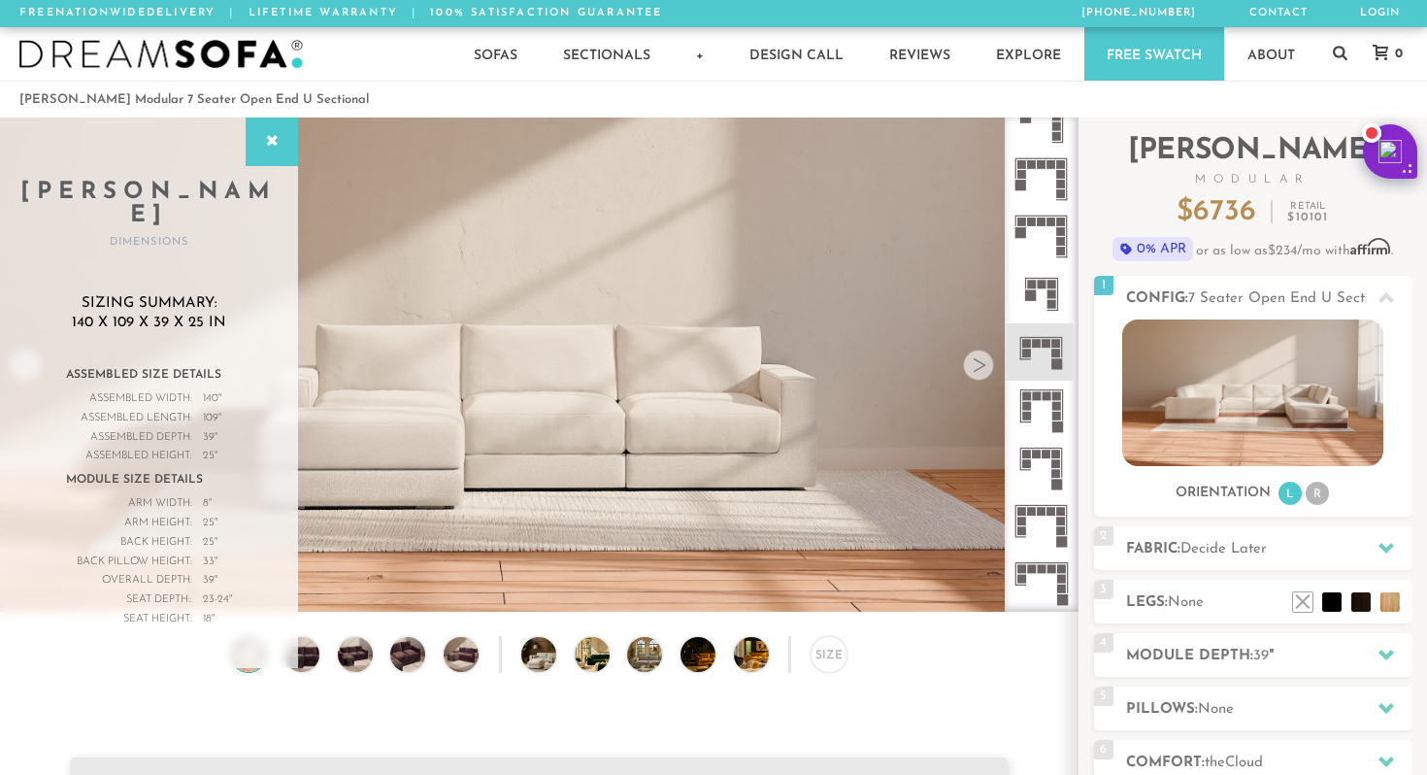
click at [1049, 285] on rect at bounding box center [1051, 285] width 9 height 9
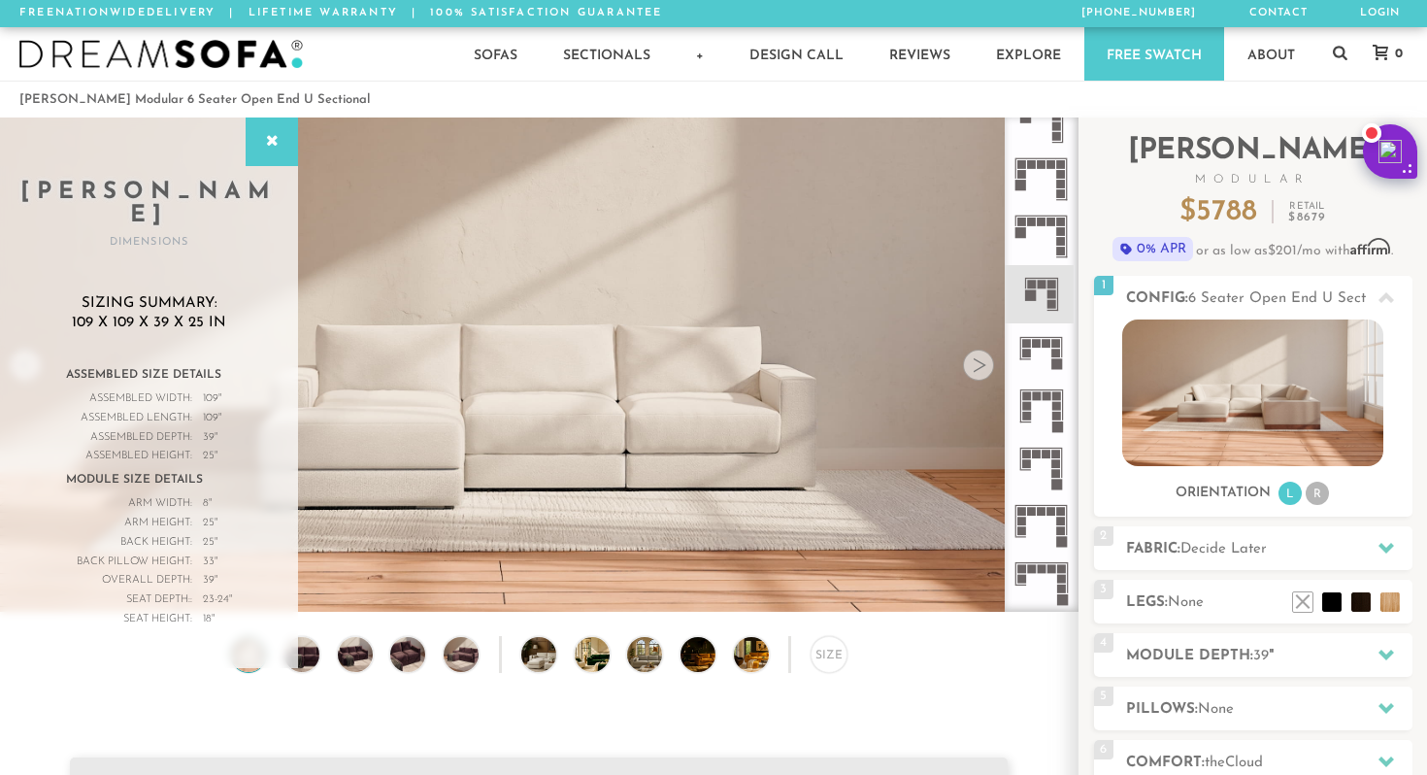
click at [1045, 332] on icon at bounding box center [1040, 351] width 57 height 57
